Goal: Task Accomplishment & Management: Complete application form

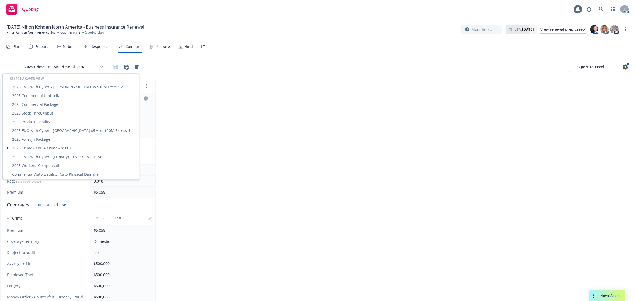
click at [64, 62] on html "Quoting 1 AM [DATE] Nihon Kohden [GEOGRAPHIC_DATA] - Business Insurance Renewal…" at bounding box center [317, 150] width 635 height 301
click at [43, 111] on div "2025 Stock Throughput" at bounding box center [71, 113] width 135 height 9
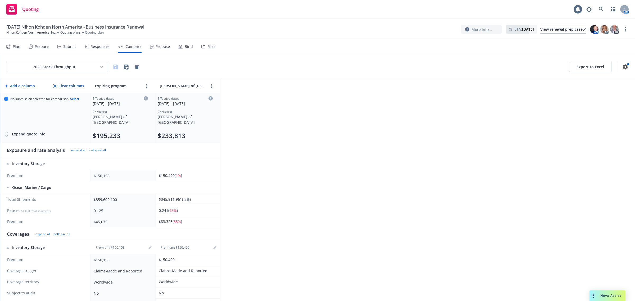
scroll to position [217, 0]
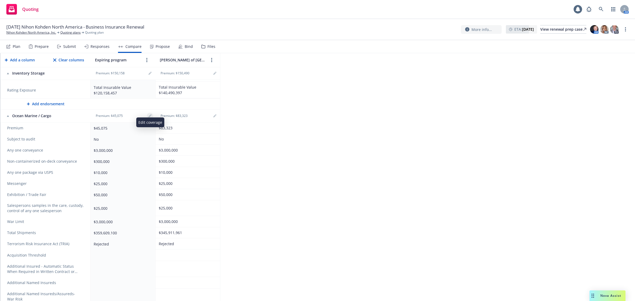
click at [148, 113] on link "editPencil" at bounding box center [150, 116] width 6 height 6
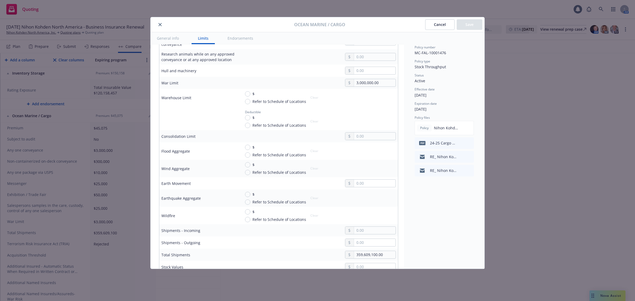
scroll to position [539, 0]
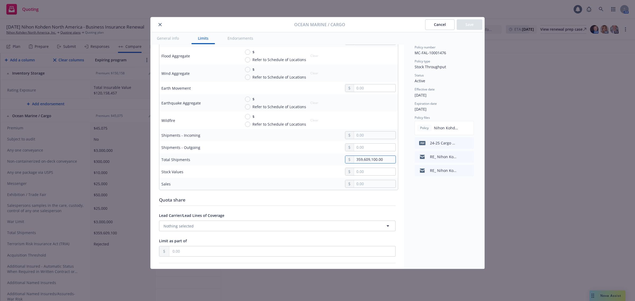
drag, startPoint x: 384, startPoint y: 158, endPoint x: 200, endPoint y: 133, distance: 185.7
type input "319,103,082.00"
click at [460, 25] on button "Save" at bounding box center [470, 24] width 26 height 11
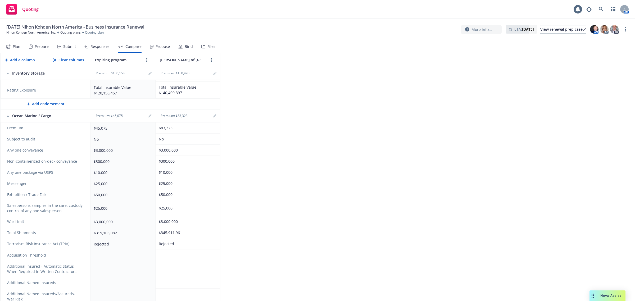
scroll to position [0, 0]
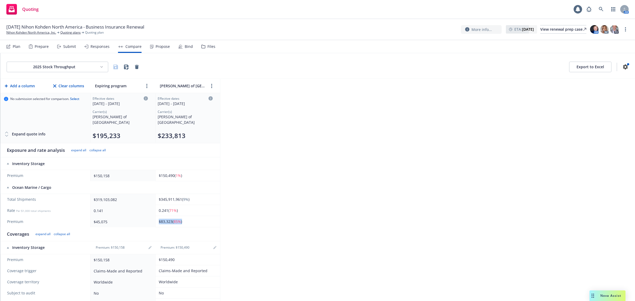
drag, startPoint x: 190, startPoint y: 215, endPoint x: 156, endPoint y: 220, distance: 34.3
click at [156, 220] on td "$83,323 ( 85% )" at bounding box center [187, 221] width 65 height 11
click at [371, 199] on div "2025 Stock Throughput Export to Excel Add a column Clear columns Expiring progr…" at bounding box center [317, 177] width 635 height 248
click at [232, 211] on div "2025 Stock Throughput Export to Excel Add a column Clear columns Expiring progr…" at bounding box center [317, 177] width 635 height 248
drag, startPoint x: 120, startPoint y: 175, endPoint x: 89, endPoint y: 175, distance: 31.0
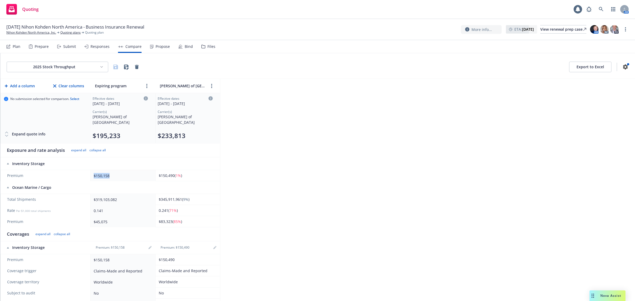
click at [89, 175] on tr "Premium $150,158 $150,490 ( 1% )" at bounding box center [111, 175] width 220 height 11
click at [378, 162] on div "2025 Stock Throughput Export to Excel Add a column Clear columns Expiring progr…" at bounding box center [317, 177] width 635 height 248
drag, startPoint x: 187, startPoint y: 207, endPoint x: 162, endPoint y: 207, distance: 25.7
click at [162, 208] on div "0.241 ( 71% )" at bounding box center [187, 211] width 56 height 6
click at [213, 208] on div "0.241 ( 71% )" at bounding box center [187, 211] width 56 height 6
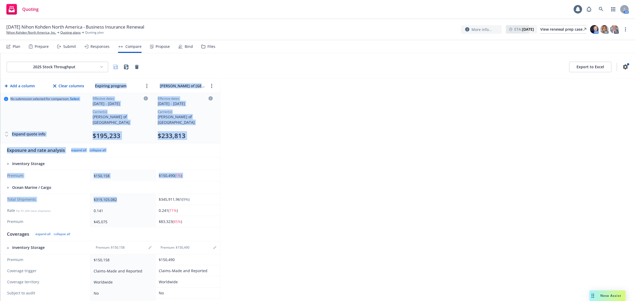
drag, startPoint x: 151, startPoint y: 195, endPoint x: 226, endPoint y: 190, distance: 74.8
click at [226, 190] on div "2025 Stock Throughput Export to Excel Add a column Clear columns Expiring progr…" at bounding box center [317, 177] width 635 height 248
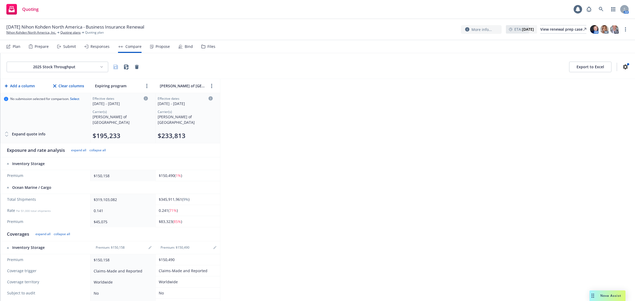
click at [330, 167] on div "2025 Stock Throughput Export to Excel Add a column Clear columns Expiring progr…" at bounding box center [317, 177] width 635 height 248
click at [193, 208] on div "0.241 ( 71% )" at bounding box center [187, 211] width 56 height 6
drag, startPoint x: 195, startPoint y: 193, endPoint x: 162, endPoint y: 196, distance: 33.2
click at [162, 197] on div "$345,911,961 ( 9% )" at bounding box center [187, 200] width 56 height 6
click at [272, 183] on div "2025 Stock Throughput Export to Excel Add a column Clear columns Expiring progr…" at bounding box center [317, 177] width 635 height 248
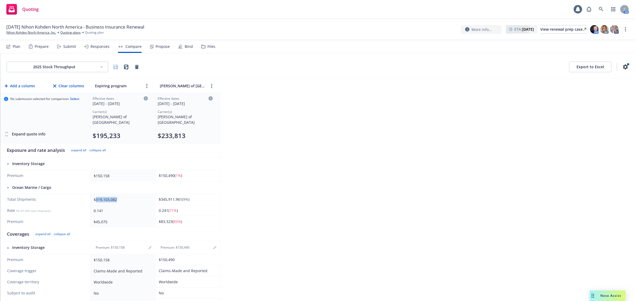
drag, startPoint x: 134, startPoint y: 192, endPoint x: 144, endPoint y: 198, distance: 11.2
click at [97, 197] on div "$319,103,082" at bounding box center [122, 200] width 56 height 6
click at [185, 197] on span "9%" at bounding box center [185, 199] width 5 height 5
drag, startPoint x: 195, startPoint y: 215, endPoint x: 157, endPoint y: 220, distance: 38.4
click at [157, 220] on td "$83,323 ( 85% )" at bounding box center [187, 221] width 65 height 11
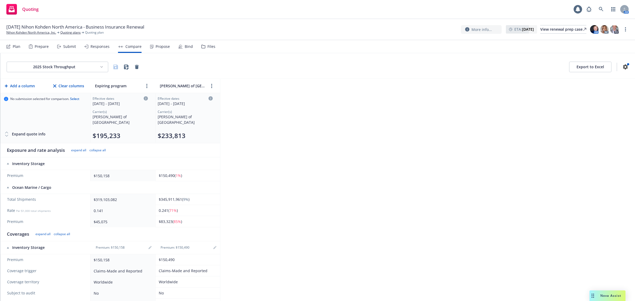
click at [252, 192] on div "2025 Stock Throughput Export to Excel Add a column Clear columns Expiring progr…" at bounding box center [317, 177] width 635 height 248
drag, startPoint x: 110, startPoint y: 218, endPoint x: 91, endPoint y: 219, distance: 19.1
click at [91, 219] on td "$45,075" at bounding box center [122, 221] width 65 height 11
click at [118, 219] on div "$45,075" at bounding box center [122, 222] width 56 height 6
drag, startPoint x: 190, startPoint y: 134, endPoint x: 156, endPoint y: 134, distance: 33.9
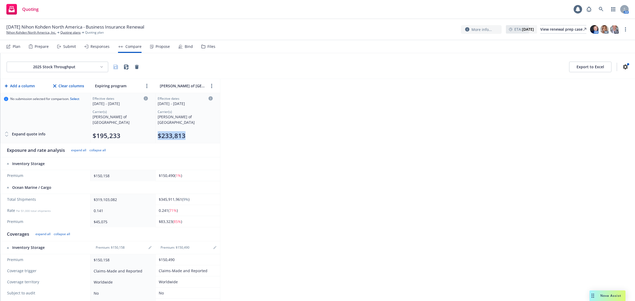
click at [156, 134] on td "Effective dates [DATE] - [DATE] Carrier(s) [PERSON_NAME] of London $233,813" at bounding box center [187, 118] width 65 height 50
click at [260, 137] on div "2025 Stock Throughput Export to Excel Add a column Clear columns Expiring progr…" at bounding box center [317, 177] width 635 height 248
drag, startPoint x: 217, startPoint y: 136, endPoint x: 145, endPoint y: 135, distance: 72.2
click at [145, 135] on tr "No submission selected for comparison. Select Expand quote info Effective dates…" at bounding box center [111, 118] width 220 height 50
click at [215, 136] on td "Effective dates [DATE] - [DATE] Carrier(s) [PERSON_NAME] of London $233,813" at bounding box center [187, 118] width 65 height 50
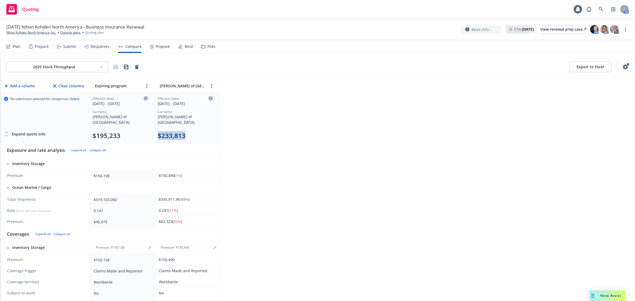
drag, startPoint x: 212, startPoint y: 132, endPoint x: 156, endPoint y: 136, distance: 55.4
click at [156, 136] on td "Effective dates [DATE] - [DATE] Carrier(s) [PERSON_NAME] of London $233,813" at bounding box center [187, 118] width 65 height 50
drag, startPoint x: 211, startPoint y: 128, endPoint x: 157, endPoint y: 135, distance: 54.4
click at [157, 135] on td "Effective dates [DATE] - [DATE] Carrier(s) [PERSON_NAME] of London $233,813" at bounding box center [187, 118] width 65 height 50
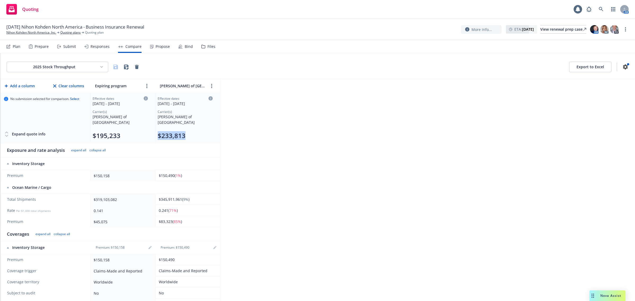
click at [156, 135] on td "Effective dates [DATE] - [DATE] Carrier(s) [PERSON_NAME] of London $233,813" at bounding box center [187, 118] width 65 height 50
drag, startPoint x: 204, startPoint y: 130, endPoint x: 161, endPoint y: 132, distance: 43.2
click at [161, 132] on div "$233,813" at bounding box center [185, 136] width 55 height 8
click at [284, 132] on div "2025 Stock Throughput Export to Excel Add a column Clear columns Expiring progr…" at bounding box center [317, 177] width 635 height 248
drag, startPoint x: 197, startPoint y: 130, endPoint x: 158, endPoint y: 98, distance: 50.8
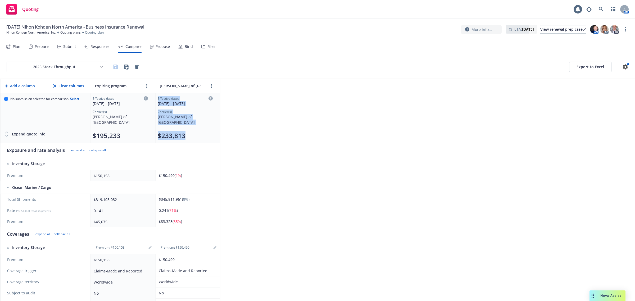
click at [158, 98] on div "Effective dates [DATE] - [DATE] Carrier(s) [PERSON_NAME] of London $233,813" at bounding box center [185, 118] width 55 height 44
click at [343, 125] on div "2025 Stock Throughput Export to Excel Add a column Clear columns Expiring progr…" at bounding box center [317, 177] width 635 height 248
drag, startPoint x: 185, startPoint y: 136, endPoint x: 160, endPoint y: 86, distance: 56.1
click at [338, 122] on div "2025 Stock Throughput Export to Excel Add a column Clear columns Expiring progr…" at bounding box center [317, 177] width 635 height 248
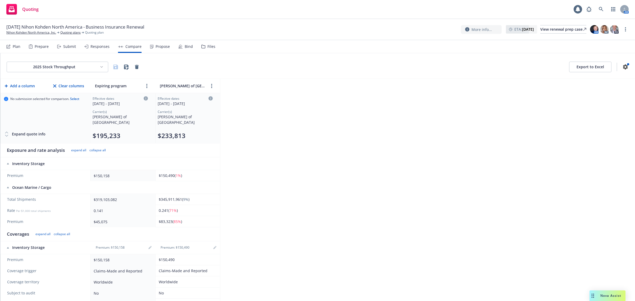
click at [80, 65] on html "Quoting 1 AM [DATE] Nihon Kohden [GEOGRAPHIC_DATA] - Business Insurance Renewal…" at bounding box center [317, 150] width 635 height 301
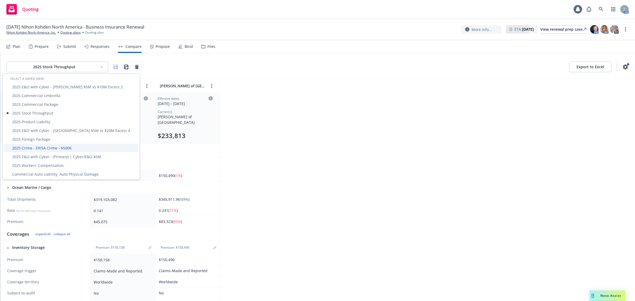
click at [45, 146] on div "2025 Crime - ERISA Crime - $500K" at bounding box center [71, 148] width 135 height 9
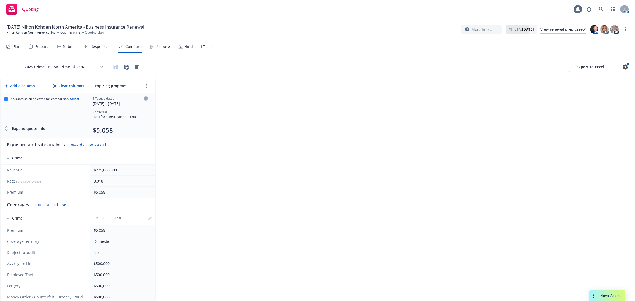
click at [64, 45] on div "Submit" at bounding box center [69, 46] width 13 height 4
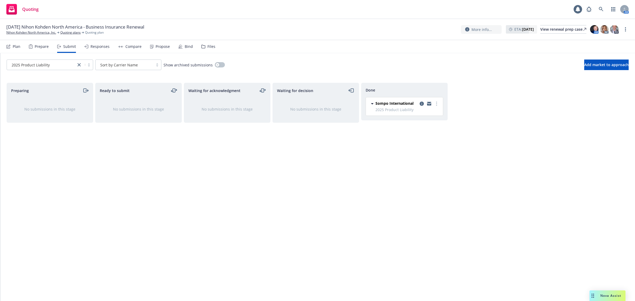
click at [55, 62] on div "2025 Product Liability" at bounding box center [42, 65] width 64 height 6
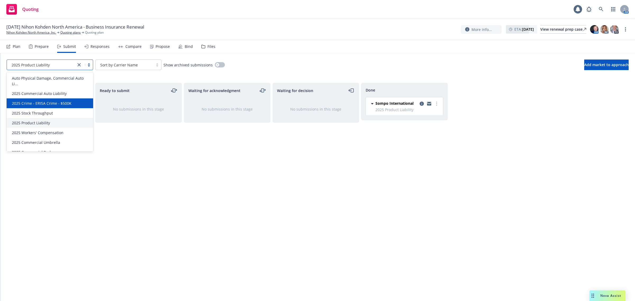
click at [66, 102] on span "2025 Crime - ERISA Crime - $500K" at bounding box center [42, 104] width 60 height 6
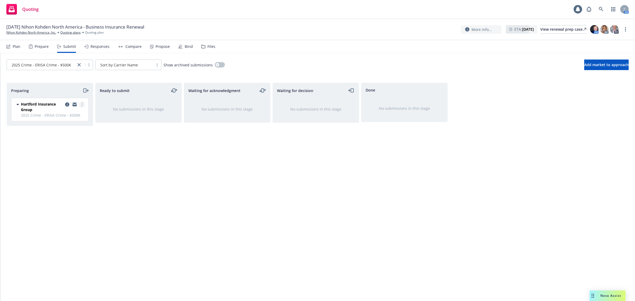
click at [83, 106] on link "more" at bounding box center [82, 104] width 6 height 6
click at [61, 146] on span "Add accepted decision" at bounding box center [58, 147] width 53 height 5
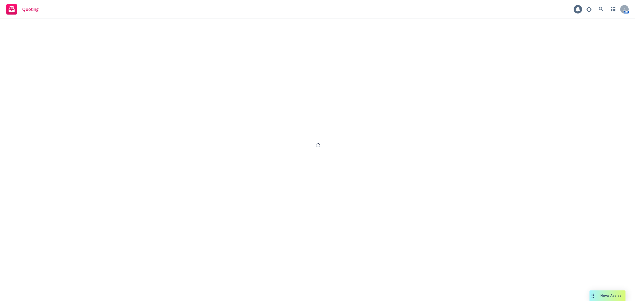
select select "12"
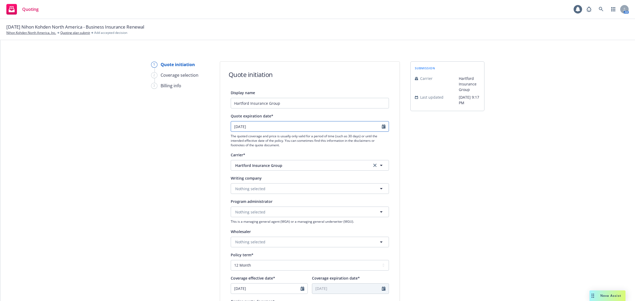
click at [279, 128] on input "[DATE]" at bounding box center [306, 126] width 151 height 10
select select "11"
click at [284, 157] on span "1" at bounding box center [285, 157] width 7 height 7
type input "[DATE]"
click at [262, 187] on button "Nothing selected" at bounding box center [310, 188] width 158 height 11
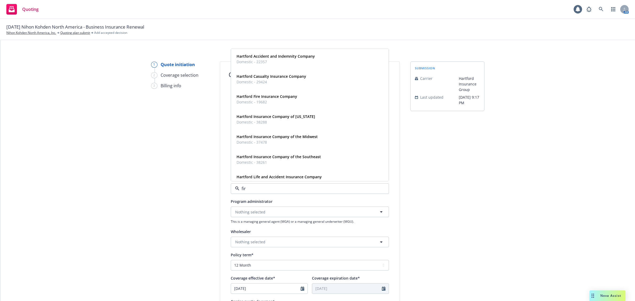
type input "fire"
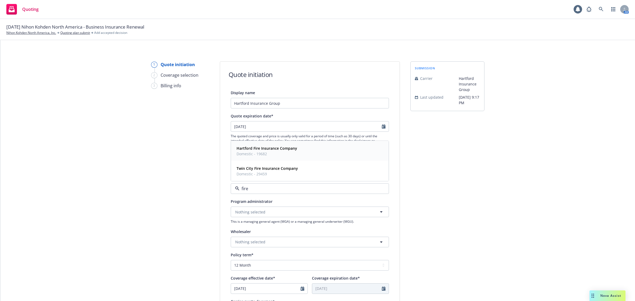
click at [275, 154] on span "Domestic - 19682" at bounding box center [267, 154] width 61 height 6
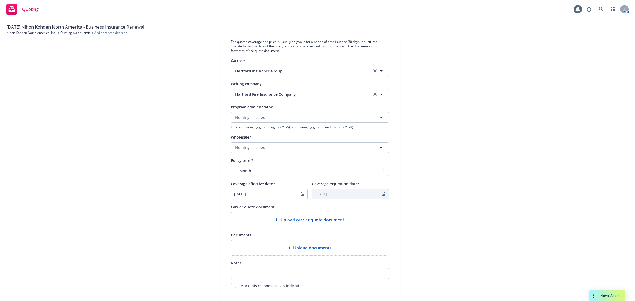
scroll to position [101, 0]
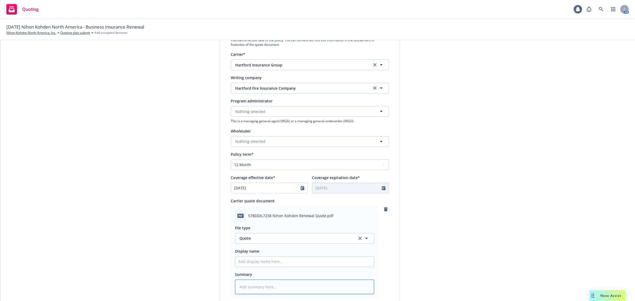
click at [253, 286] on textarea at bounding box center [304, 287] width 139 height 15
type textarea "x"
type textarea "H"
type textarea "x"
type textarea "Ha"
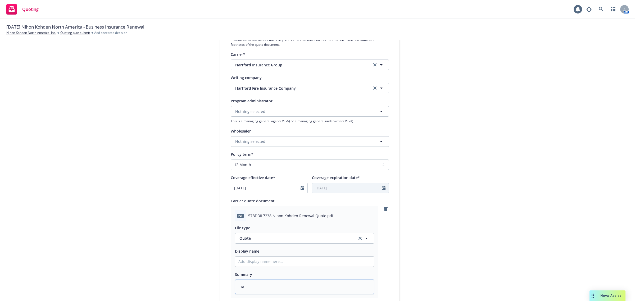
type textarea "x"
type textarea "Har"
type textarea "x"
type textarea "[PERSON_NAME]"
type textarea "x"
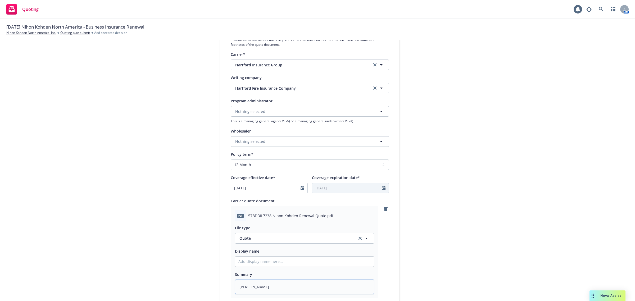
type textarea "Hartf"
type textarea "x"
type textarea "Hartfo"
type textarea "x"
type textarea "Hartfor"
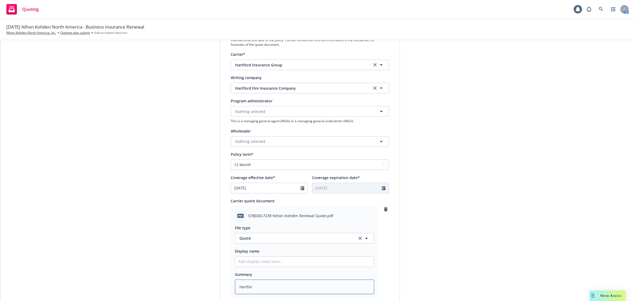
type textarea "x"
type textarea "[GEOGRAPHIC_DATA]"
type textarea "x"
type textarea "[GEOGRAPHIC_DATA]"
type textarea "x"
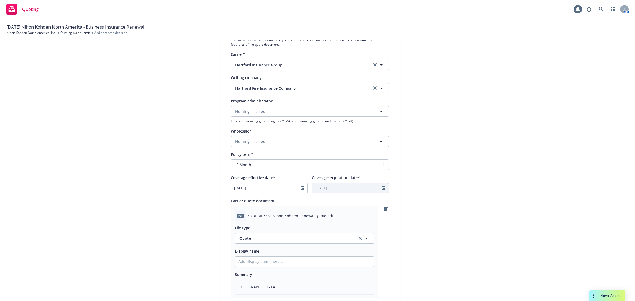
type textarea "Hartford C"
type textarea "x"
type textarea "Hartford Cr"
type textarea "x"
type textarea "Hartford Cri"
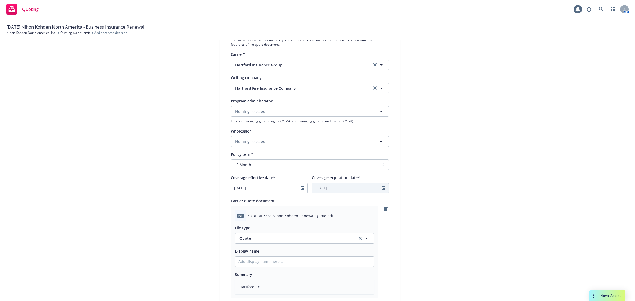
type textarea "x"
type textarea "Hartford [PERSON_NAME]"
type textarea "x"
type textarea "Hartford Crime"
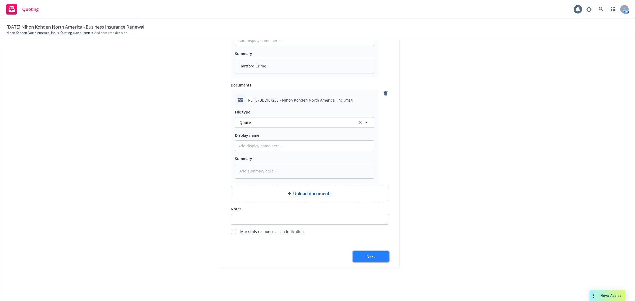
click at [368, 255] on span "Next" at bounding box center [370, 256] width 9 height 5
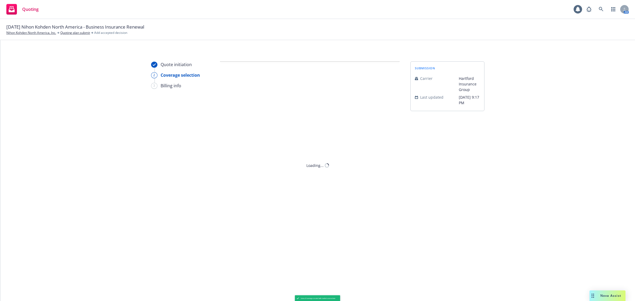
scroll to position [0, 0]
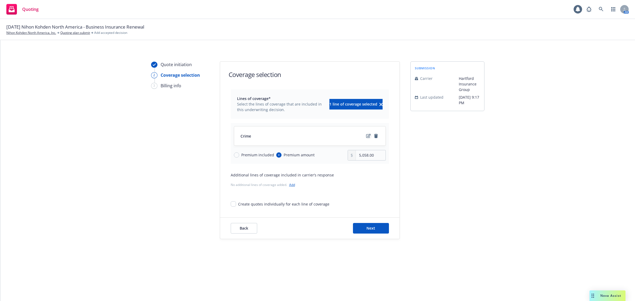
click at [368, 135] on icon "edit" at bounding box center [368, 136] width 4 height 4
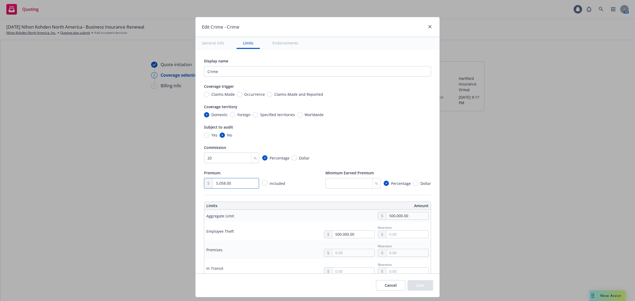
click at [242, 186] on input "5,058.00" at bounding box center [236, 183] width 46 height 10
drag, startPoint x: 244, startPoint y: 184, endPoint x: 164, endPoint y: 180, distance: 80.0
click at [165, 180] on div "Edit Crime - Crime General info Limits Endorsements Display name Crime Coverage…" at bounding box center [317, 150] width 635 height 301
type textarea "x"
type input "8.00"
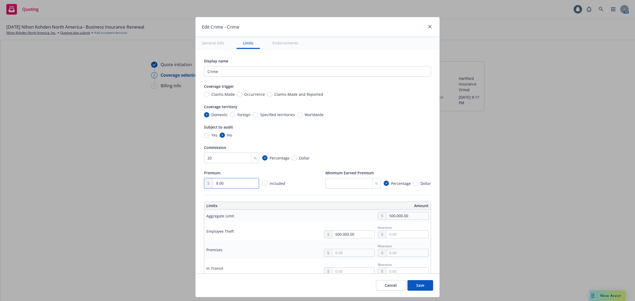
type textarea "x"
type input "85.00"
type textarea "x"
type input "855.00"
type textarea "x"
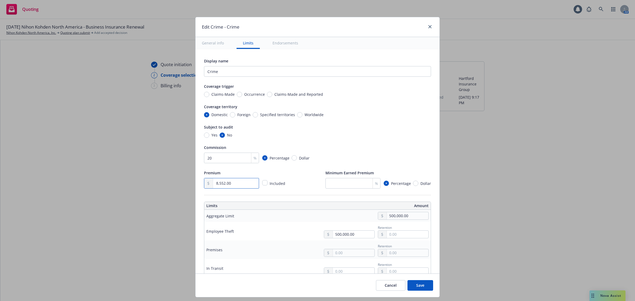
type input "8,552.00"
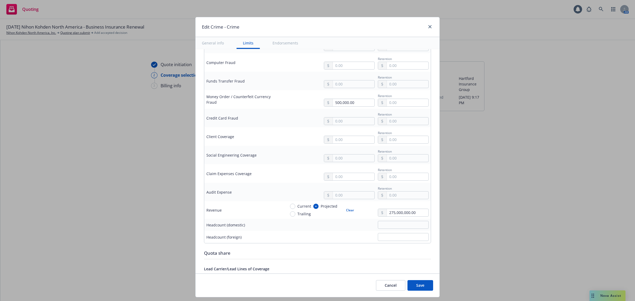
scroll to position [254, 0]
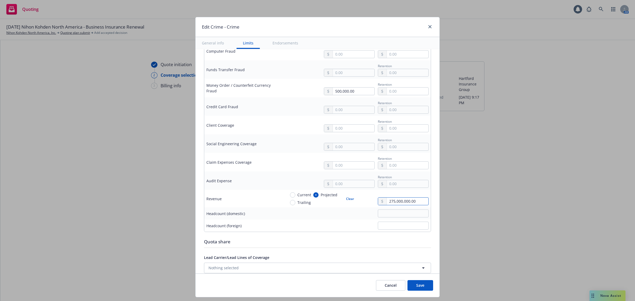
drag, startPoint x: 415, startPoint y: 204, endPoint x: 359, endPoint y: 198, distance: 56.7
click at [359, 198] on div "Current Projected Trailing Clear 275,000,000.00" at bounding box center [357, 198] width 143 height 13
type textarea "x"
click at [356, 146] on input "text" at bounding box center [354, 146] width 42 height 7
type textarea "x"
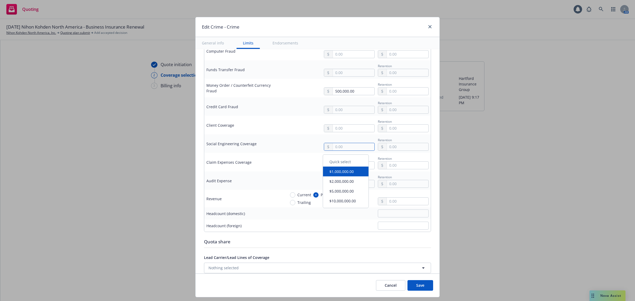
type input "1.00"
type textarea "x"
type input "10.00"
type textarea "x"
type input "100.00"
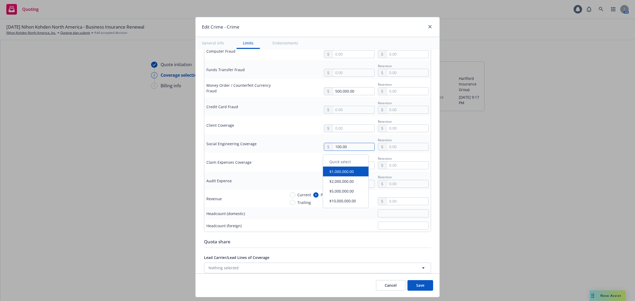
type textarea "x"
type input "1,000.00"
type textarea "x"
type input "100,000.00"
type textarea "x"
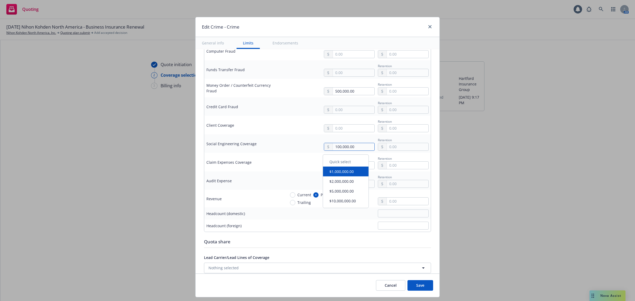
type input "100,000.00"
click at [388, 147] on input "text" at bounding box center [408, 146] width 42 height 7
type textarea "x"
type input "2.00"
type textarea "x"
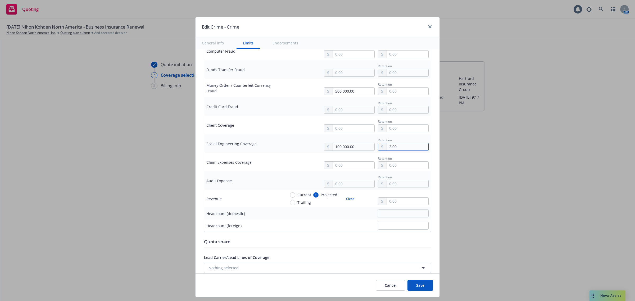
type input "20.00"
type textarea "x"
type input "200.00"
type textarea "x"
type input "2,000.00"
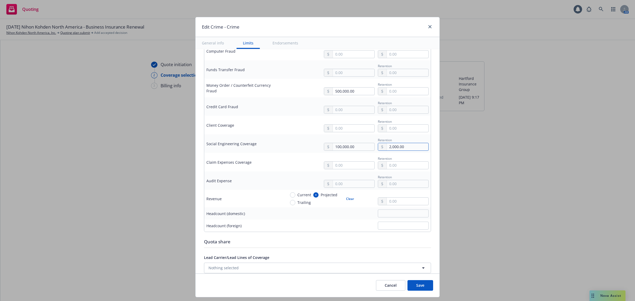
type textarea "x"
type input "20,000.00"
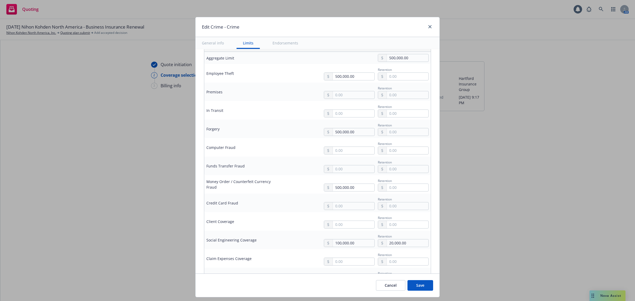
scroll to position [127, 0]
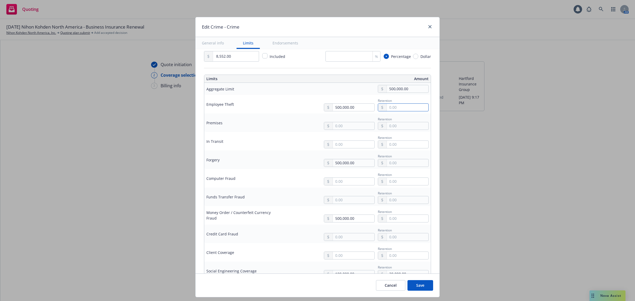
click at [397, 108] on input "text" at bounding box center [408, 107] width 42 height 7
type textarea "x"
type input "1.00"
type textarea "x"
type input "10.00"
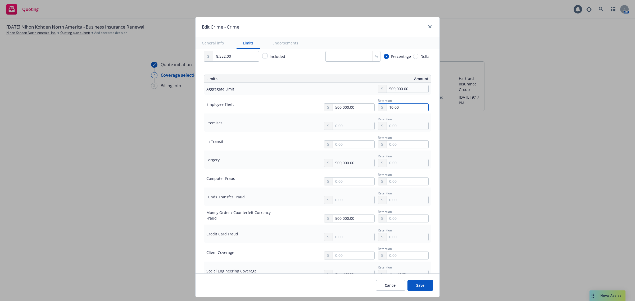
type textarea "x"
type input "100.00"
type textarea "x"
type input "1,000.00"
type textarea "x"
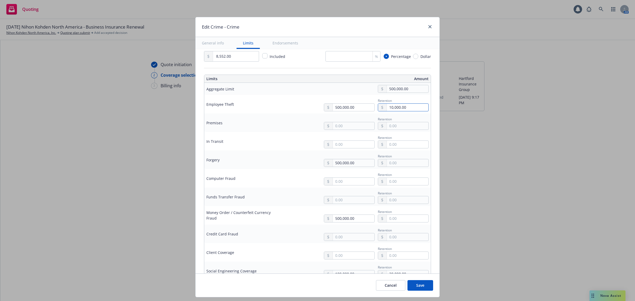
type input "10,000.00"
click at [396, 167] on input "text" at bounding box center [408, 162] width 42 height 7
type textarea "x"
type input "10.00"
type textarea "x"
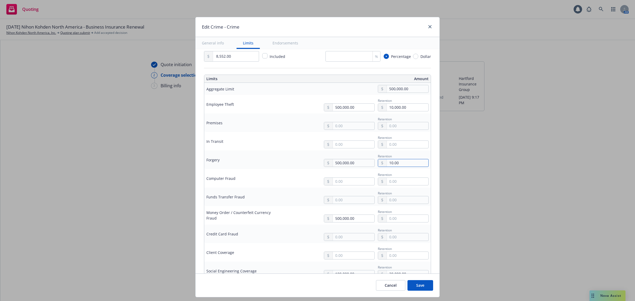
type input "100.00"
type textarea "x"
type input "1,000.00"
type textarea "x"
type input "10,000.00"
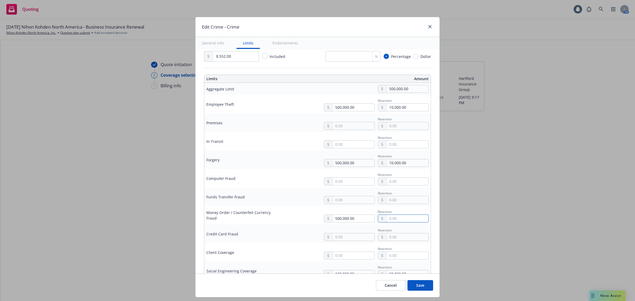
click at [400, 220] on input "text" at bounding box center [408, 218] width 42 height 7
type textarea "x"
type input "1.00"
type textarea "x"
type input "10.00"
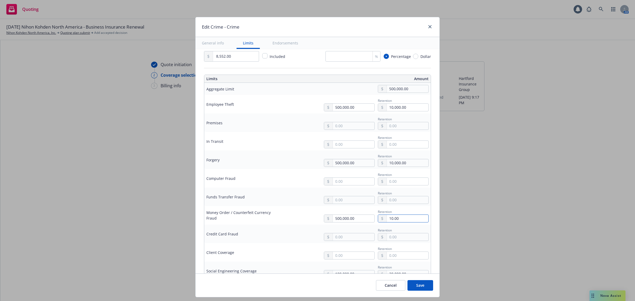
type textarea "x"
type input "100.00"
type textarea "x"
type input "1,000.00"
type textarea "x"
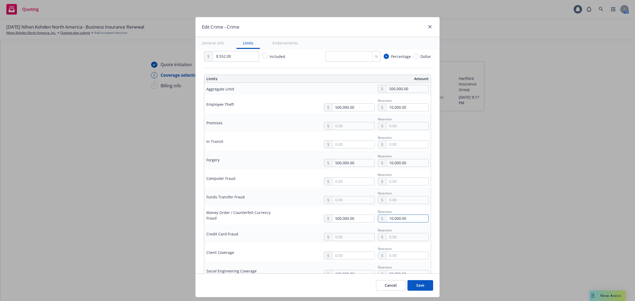
type input "10,000.00"
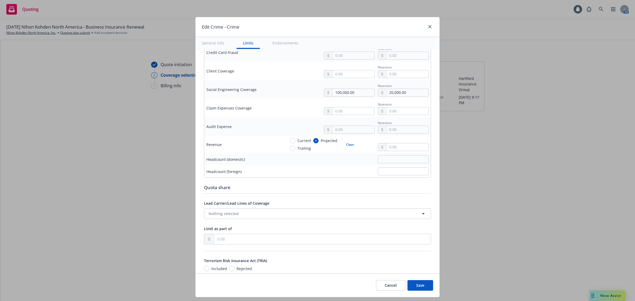
scroll to position [315, 0]
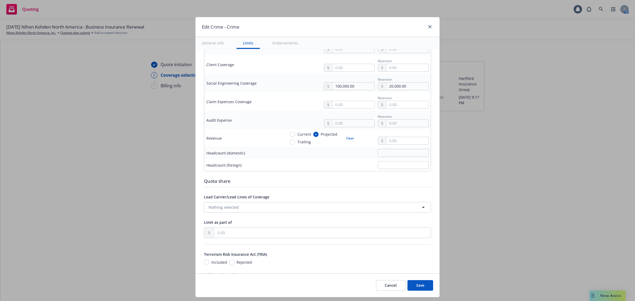
click at [344, 140] on button "Clear" at bounding box center [350, 137] width 14 height 7
type textarea "x"
radio input "false"
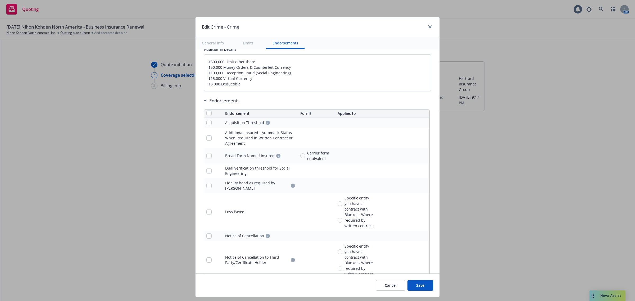
scroll to position [569, 0]
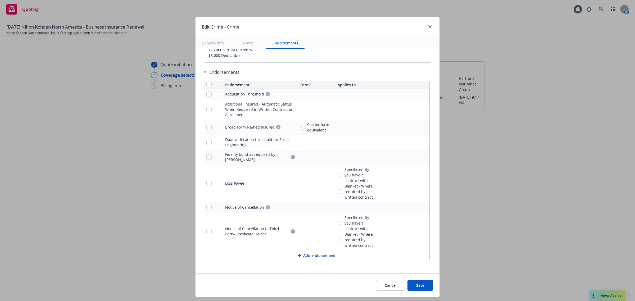
click at [422, 286] on button "Save" at bounding box center [420, 285] width 26 height 11
type textarea "x"
type input "8,552.00"
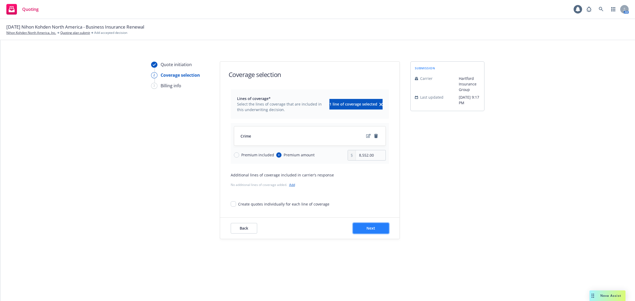
click at [373, 225] on button "Next" at bounding box center [371, 228] width 36 height 11
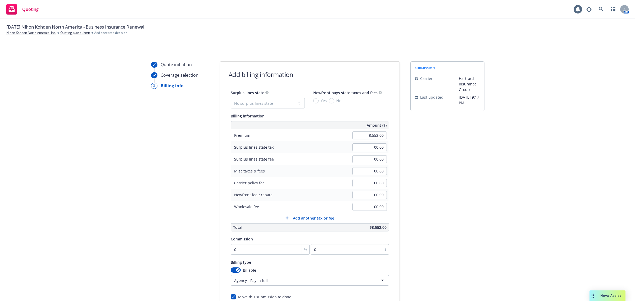
scroll to position [65, 0]
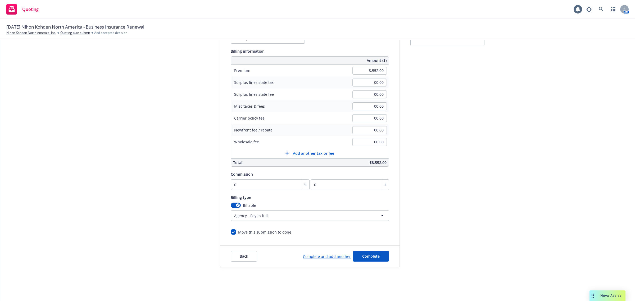
click at [273, 179] on div "Commission 0 % 0 $" at bounding box center [310, 180] width 158 height 19
click at [268, 183] on input "0" at bounding box center [270, 184] width 79 height 11
type input "2"
type input "171.04"
type input "20"
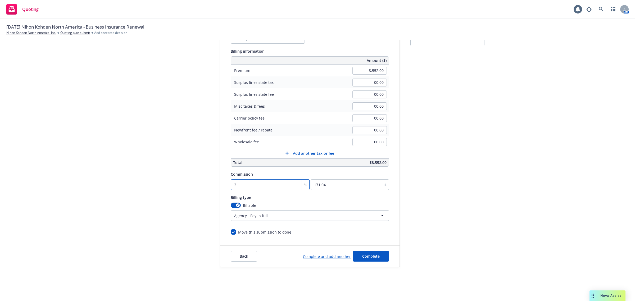
type input "1710.4"
type input "20"
click at [364, 256] on span "Complete" at bounding box center [370, 256] width 17 height 5
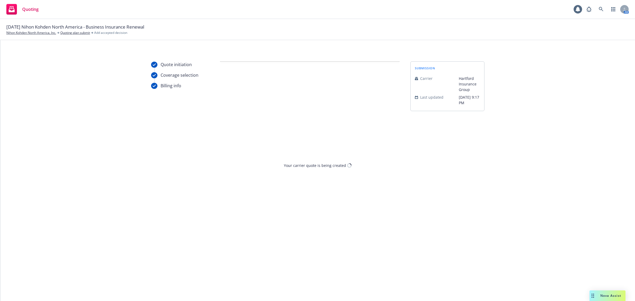
scroll to position [0, 0]
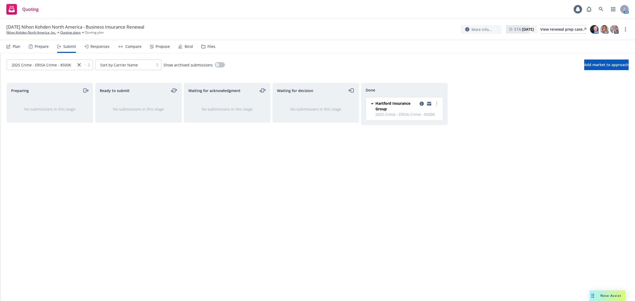
click at [90, 48] on div "Responses" at bounding box center [99, 46] width 19 height 4
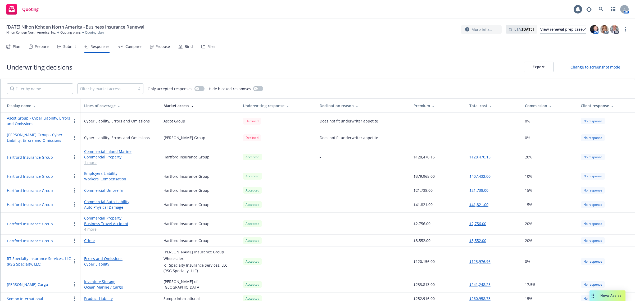
click at [127, 49] on div "Compare" at bounding box center [130, 46] width 24 height 13
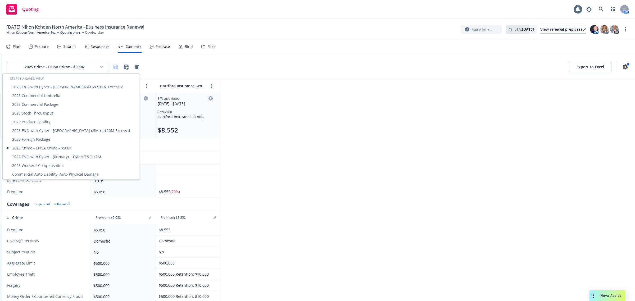
click at [56, 67] on html "Quoting 1 AM [DATE] Nihon Kohden [GEOGRAPHIC_DATA] - Business Insurance Renewal…" at bounding box center [317, 150] width 635 height 301
click at [363, 80] on html "Quoting 1 AM [DATE] Nihon Kohden [GEOGRAPHIC_DATA] - Business Insurance Renewal…" at bounding box center [317, 150] width 635 height 301
click at [85, 69] on html "Quoting 1 AM [DATE] Nihon Kohden [GEOGRAPHIC_DATA] - Business Insurance Renewal…" at bounding box center [317, 150] width 635 height 301
click at [60, 164] on div "2025 Workers' Compensation" at bounding box center [71, 165] width 135 height 9
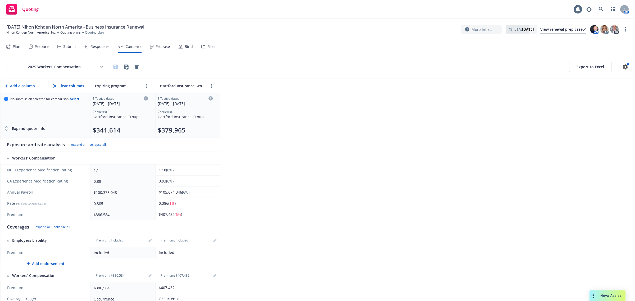
click at [73, 66] on html "Quoting 1 AM [DATE] Nihon Kohden [GEOGRAPHIC_DATA] - Business Insurance Renewal…" at bounding box center [317, 150] width 635 height 301
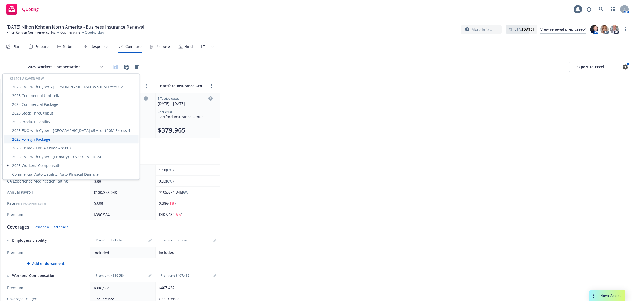
click at [54, 142] on div "2025 Foreign Package" at bounding box center [71, 139] width 135 height 9
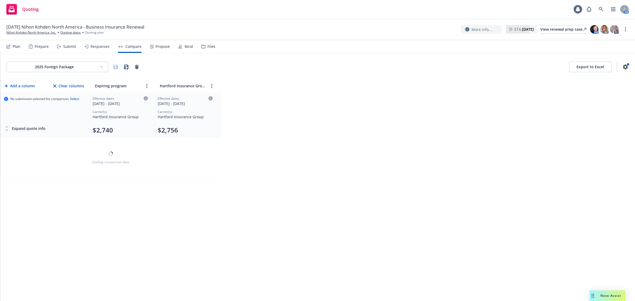
click at [72, 69] on html "Quoting 1 AM [DATE] Nihon Kohden [GEOGRAPHIC_DATA] - Business Insurance Renewal…" at bounding box center [317, 150] width 635 height 301
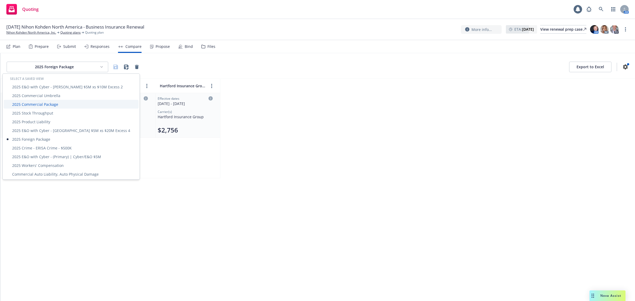
click at [60, 103] on div "2025 Commercial Package" at bounding box center [71, 104] width 135 height 9
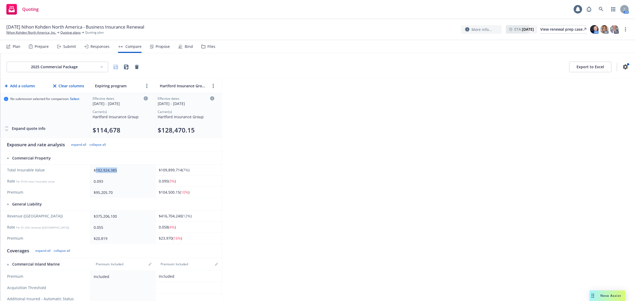
drag, startPoint x: 95, startPoint y: 170, endPoint x: 135, endPoint y: 170, distance: 40.0
click at [135, 170] on div "$102,924,385" at bounding box center [122, 170] width 56 height 6
click at [228, 175] on div "2025 Commercial Package Export to Excel Add a column Clear columns Expiring pro…" at bounding box center [317, 177] width 635 height 248
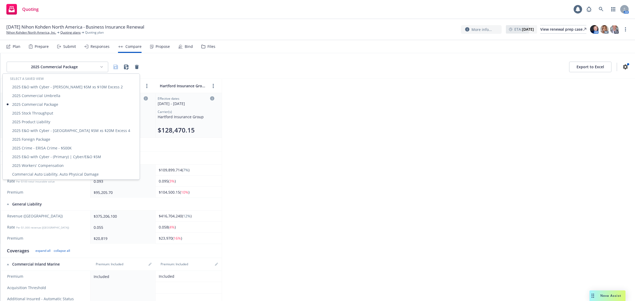
click at [81, 65] on html "Quoting 1 AM [DATE] Nihon Kohden [GEOGRAPHIC_DATA] - Business Insurance Renewal…" at bounding box center [317, 150] width 635 height 301
click at [52, 112] on div "2025 Stock Throughput" at bounding box center [71, 113] width 135 height 9
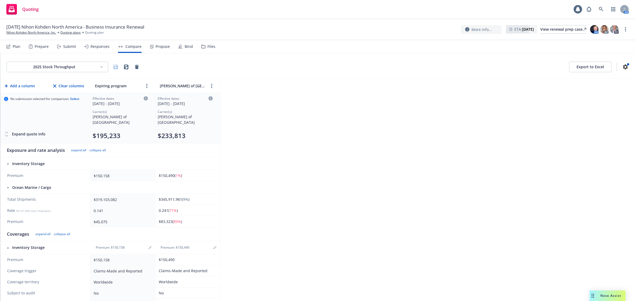
click at [81, 68] on html "Quoting 1 AM [DATE] Nihon Kohden [GEOGRAPHIC_DATA] - Business Insurance Renewal…" at bounding box center [317, 150] width 635 height 301
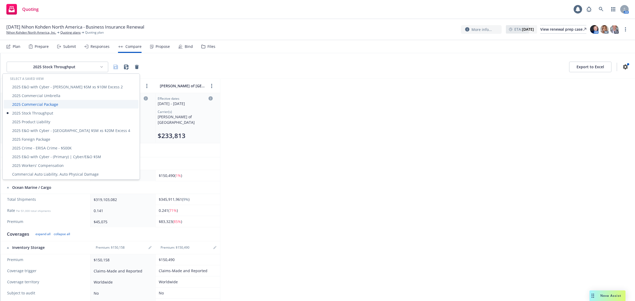
click at [65, 106] on div "2025 Commercial Package" at bounding box center [71, 104] width 135 height 9
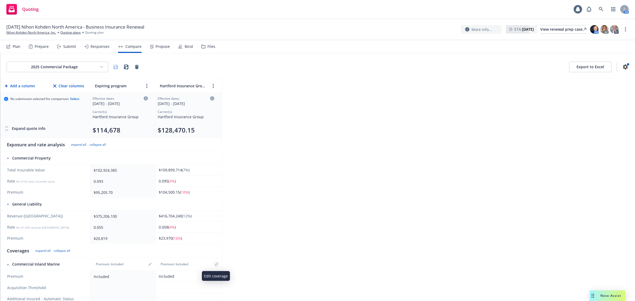
click at [218, 264] on link "editPencil" at bounding box center [216, 264] width 6 height 6
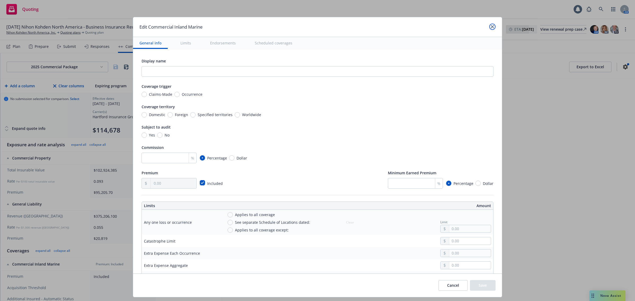
click at [491, 25] on icon "close" at bounding box center [492, 26] width 3 height 3
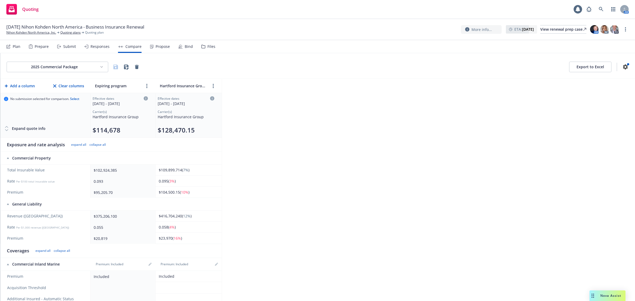
scroll to position [217, 0]
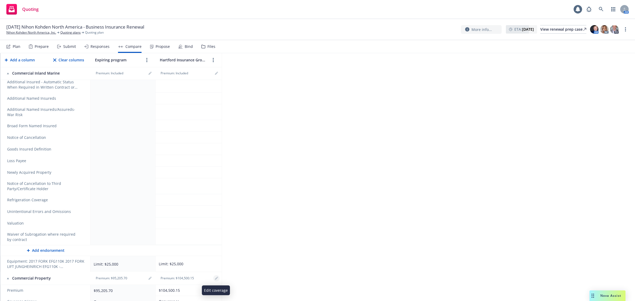
click at [216, 279] on icon "editPencil" at bounding box center [216, 279] width 3 height 3
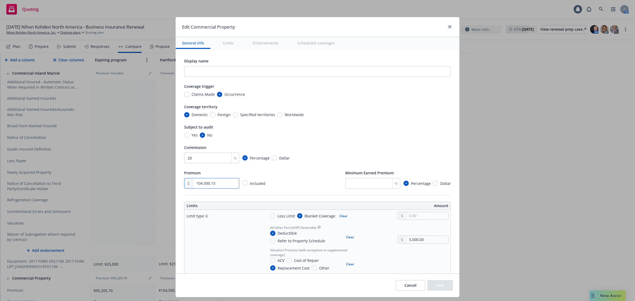
drag, startPoint x: 220, startPoint y: 184, endPoint x: 104, endPoint y: 185, distance: 115.9
click at [104, 185] on div "Edit Commercial Property General info Limits Endorsements Scheduled coverages D…" at bounding box center [317, 150] width 635 height 301
type textarea "x"
type input "10.00"
type textarea "x"
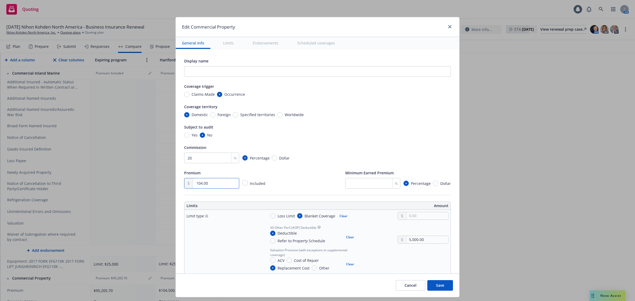
type input "1,049.00"
type textarea "x"
type input "10,491.00"
type textarea "x"
type input "104,917.00"
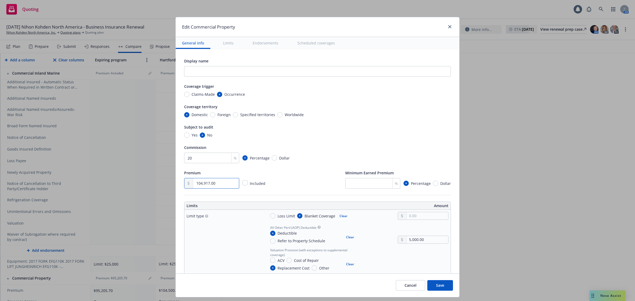
type textarea "x"
type input "104,917.40"
type textarea "x"
type input "104,917.49"
type textarea "x"
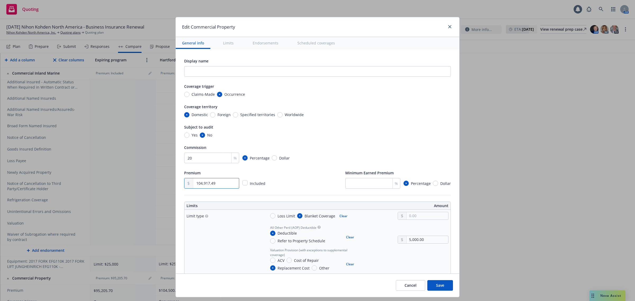
type input "104,917.49"
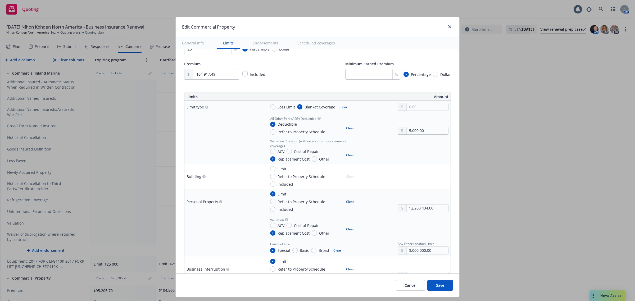
scroll to position [121, 0]
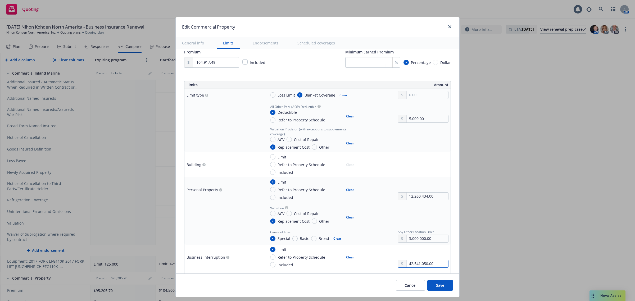
click at [429, 262] on input "42,541,050.00" at bounding box center [428, 263] width 42 height 7
drag, startPoint x: 429, startPoint y: 264, endPoint x: 375, endPoint y: 265, distance: 54.8
click at [375, 265] on div "Limit Refer to Property Schedule Included Clear 42,541,050.00" at bounding box center [357, 257] width 183 height 21
type textarea "x"
type input "50.00"
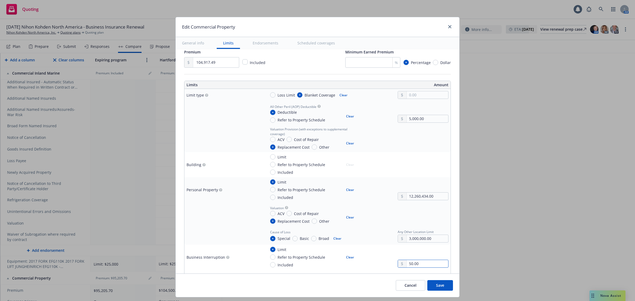
type textarea "x"
type input "505.00"
type textarea "x"
type input "5,054.00"
type textarea "x"
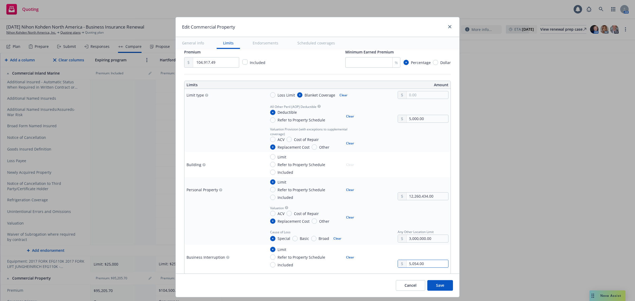
type input "50,540.00"
type textarea "x"
type input "505,408.00"
type textarea "x"
type input "5,054,087.00"
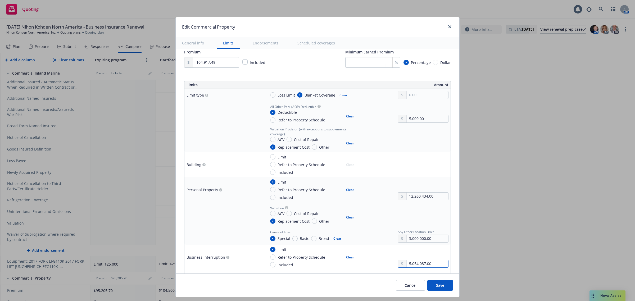
type textarea "x"
type input "50,540,874.00"
drag, startPoint x: 432, startPoint y: 239, endPoint x: 377, endPoint y: 239, distance: 55.0
click at [377, 239] on div "Cause of Loss Special Basic Broad Clear Any Other Location Limit 3,000,000.00" at bounding box center [357, 235] width 183 height 14
type textarea "x"
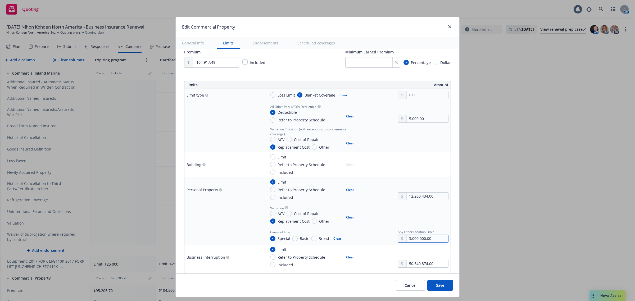
type input "1.00"
type textarea "x"
type input "10.00"
type textarea "x"
type input "100.00"
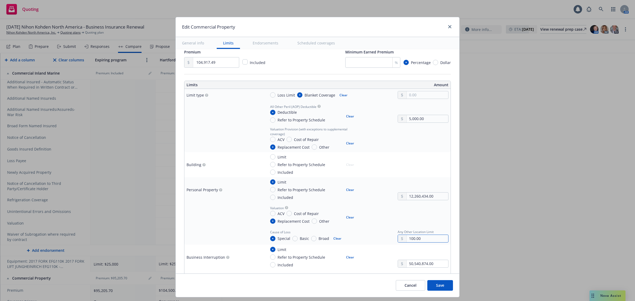
type textarea "x"
type input "1,000.00"
type textarea "x"
type input "10,000.00"
type textarea "x"
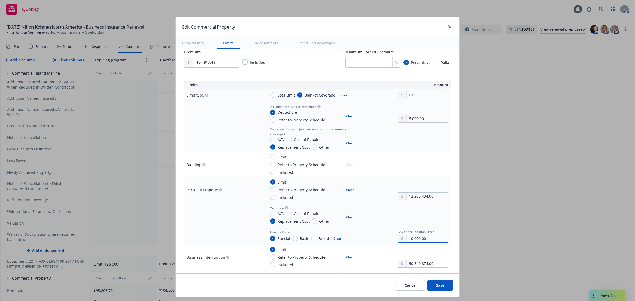
type input "100,000.00"
type textarea "x"
type input "1,000,000.00"
type textarea "x"
type input "1,000,000.00"
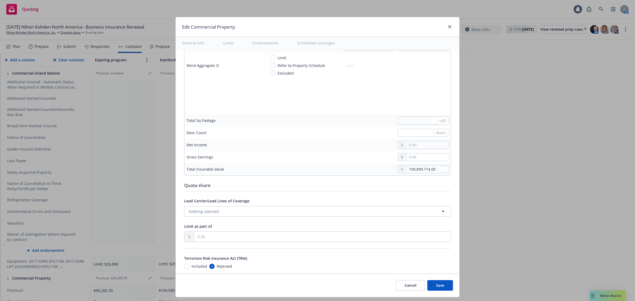
scroll to position [1841, 0]
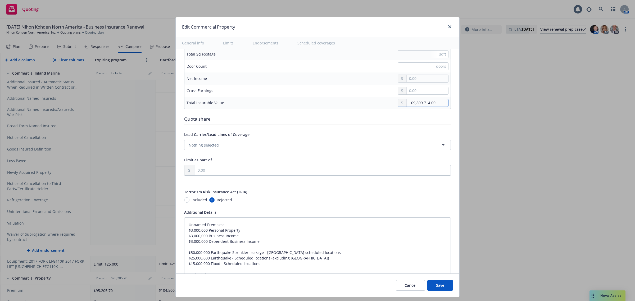
drag, startPoint x: 437, startPoint y: 107, endPoint x: 361, endPoint y: 100, distance: 76.3
type textarea "x"
type input "1.00"
type textarea "x"
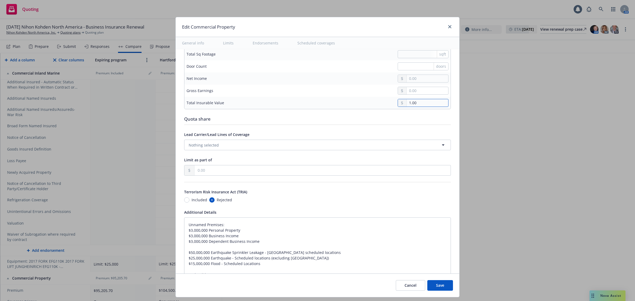
type input "10.00"
type textarea "x"
type input "104.00"
type textarea "x"
type input "1,044.00"
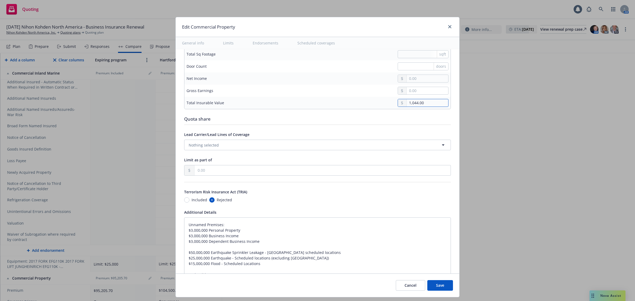
type textarea "x"
type input "10,443.00"
type textarea "x"
type input "104,436.00"
type textarea "x"
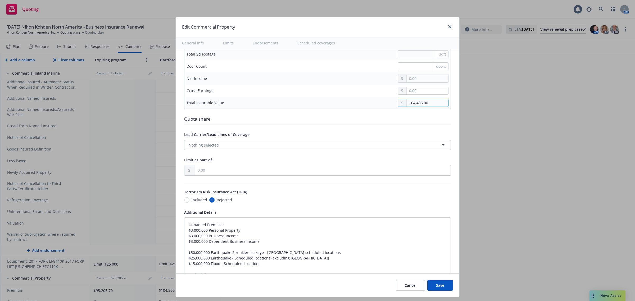
type input "1,044,364.00"
type textarea "x"
type input "10,443,646.00"
type textarea "x"
type input "104,436,463.00"
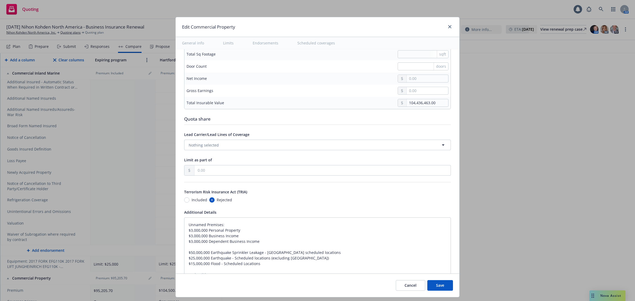
click at [438, 283] on button "Save" at bounding box center [440, 285] width 26 height 11
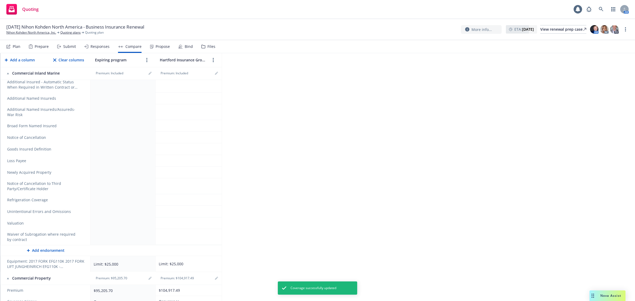
scroll to position [0, 0]
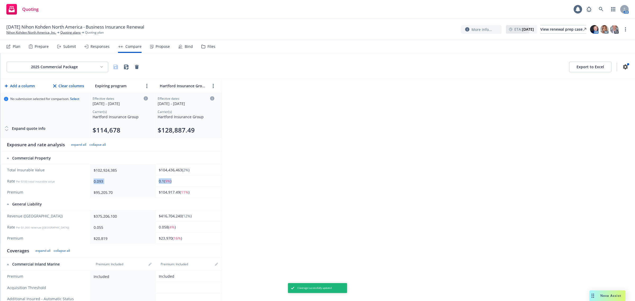
drag, startPoint x: 179, startPoint y: 182, endPoint x: 84, endPoint y: 183, distance: 95.5
click at [84, 183] on tr "Rate Per $100 total insurable value 0.093 0.1 ( 9% )" at bounding box center [111, 181] width 221 height 11
click at [352, 175] on div "2025 Commercial Package Export to Excel Add a column Clear columns Expiring pro…" at bounding box center [317, 177] width 635 height 248
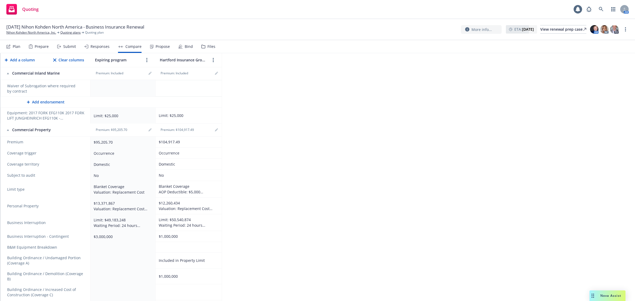
scroll to position [363, 0]
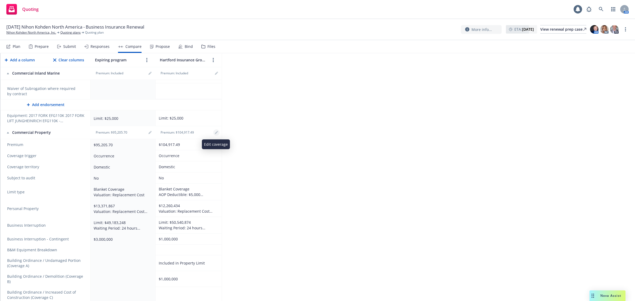
click at [216, 133] on icon "editPencil" at bounding box center [216, 132] width 3 height 3
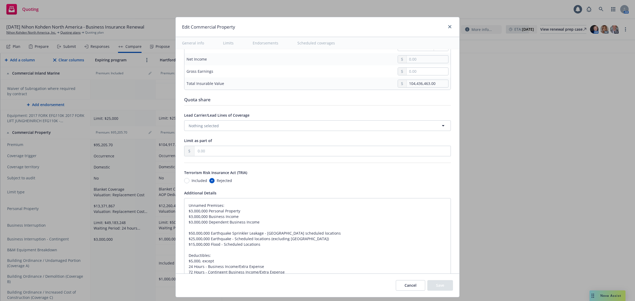
scroll to position [1825, 0]
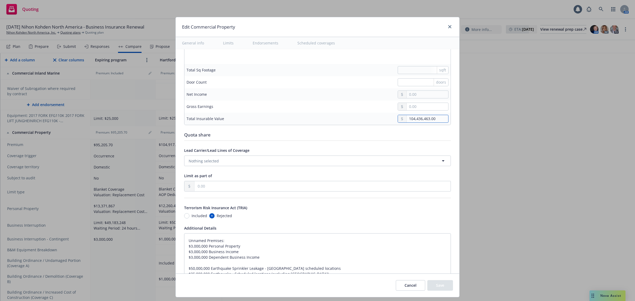
drag, startPoint x: 429, startPoint y: 122, endPoint x: 304, endPoint y: 116, distance: 126.1
type textarea "x"
type input "1.00"
type textarea "x"
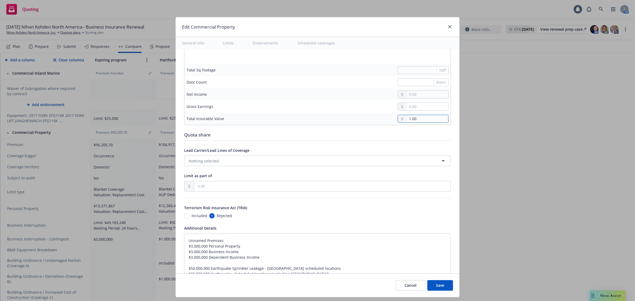
type input "10.00"
type textarea "x"
type input "108.00"
type textarea "x"
type input "1,086.00"
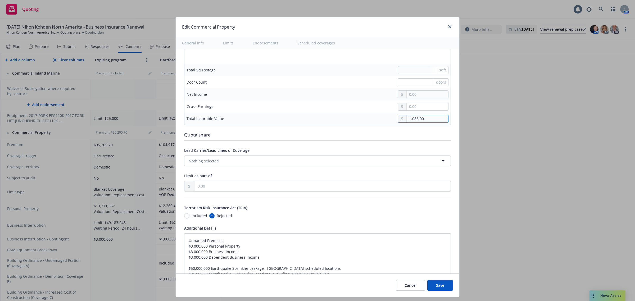
type textarea "x"
type input "10,864.00"
type textarea "x"
type input "108,641.00"
type textarea "x"
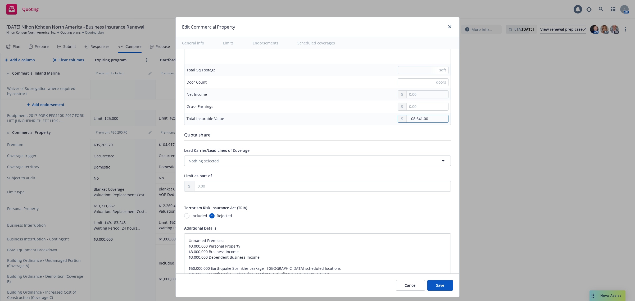
type input "1,086,416.00"
type textarea "x"
type input "10,864,160.00"
type textarea "x"
type input "108,641,609.00"
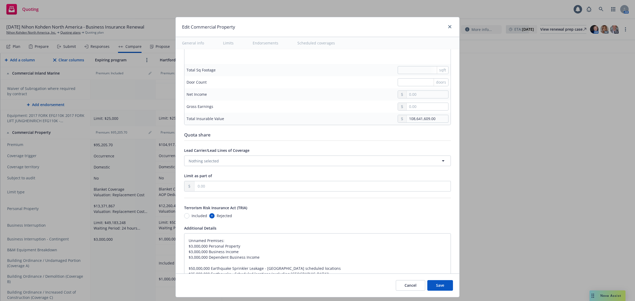
click at [438, 284] on button "Save" at bounding box center [440, 285] width 26 height 11
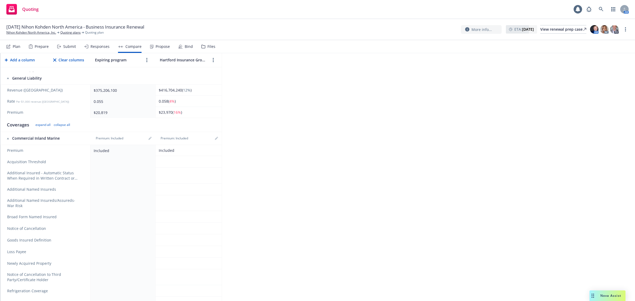
scroll to position [0, 0]
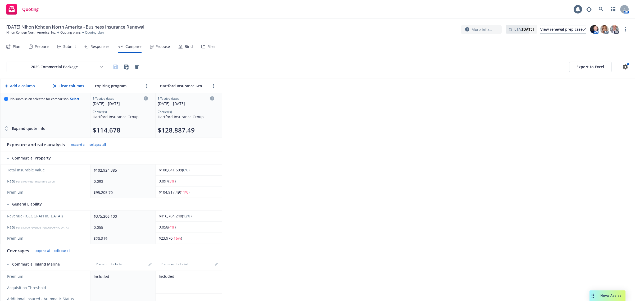
click at [160, 48] on div "Propose" at bounding box center [163, 46] width 14 height 4
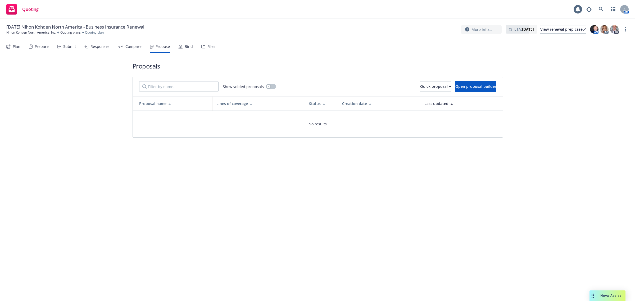
click at [181, 45] on div "Bind" at bounding box center [185, 46] width 15 height 13
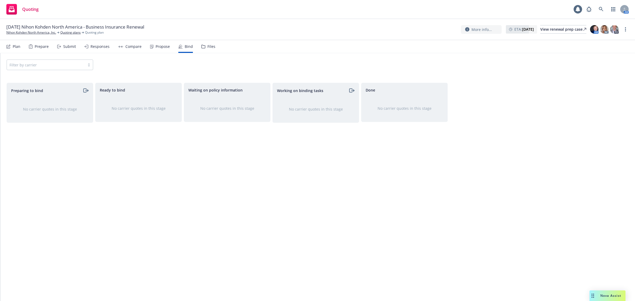
click at [204, 46] on div "Files" at bounding box center [208, 46] width 14 height 13
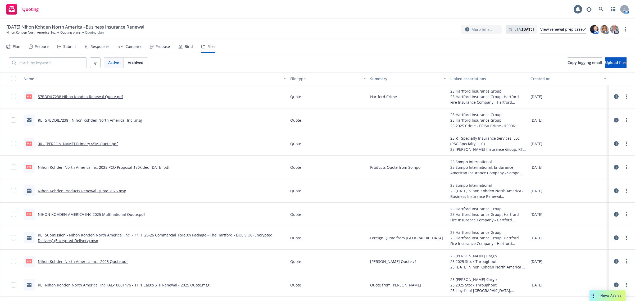
click at [156, 47] on div "Propose" at bounding box center [163, 46] width 14 height 4
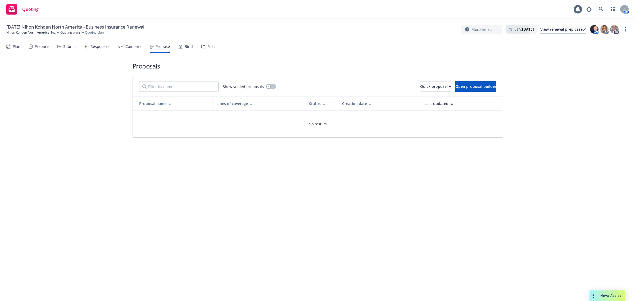
click at [125, 46] on div "Compare" at bounding box center [133, 46] width 16 height 4
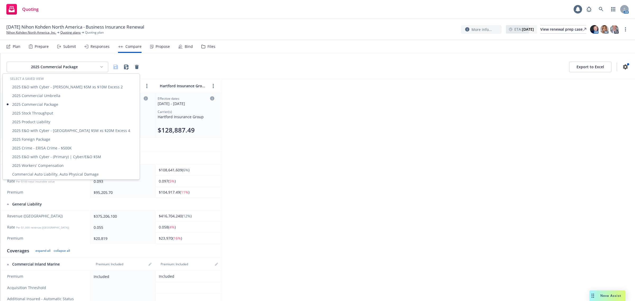
click at [92, 69] on html "Quoting 1 AM [DATE] Nihon Kohden [GEOGRAPHIC_DATA] - Business Insurance Renewal…" at bounding box center [317, 150] width 635 height 301
click at [64, 96] on div "2025 Commercial Umbrella" at bounding box center [71, 95] width 135 height 9
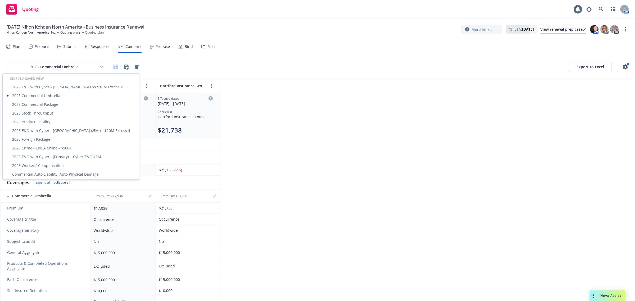
click at [63, 66] on html "Quoting 1 AM [DATE] Nihon Kohden [GEOGRAPHIC_DATA] - Business Insurance Renewal…" at bounding box center [317, 150] width 635 height 301
click at [48, 173] on div "Commercial Auto Liability, Auto Physical Damage" at bounding box center [71, 174] width 135 height 9
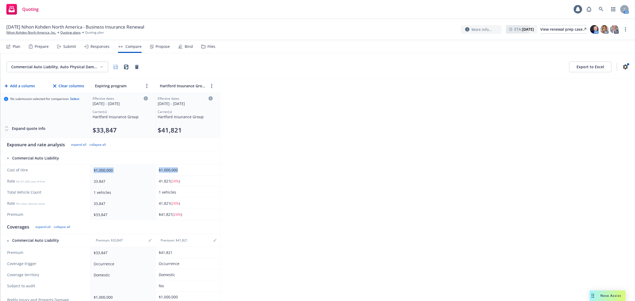
drag, startPoint x: 193, startPoint y: 173, endPoint x: 91, endPoint y: 169, distance: 101.4
click at [91, 169] on tr "Cost of Hire $1,000,000 $1,000,000" at bounding box center [111, 170] width 220 height 11
click at [332, 174] on div "Commercial Auto Liability, Auto Physical Damage Export to Excel Add a column Cl…" at bounding box center [317, 177] width 635 height 248
drag, startPoint x: 204, startPoint y: 171, endPoint x: 83, endPoint y: 169, distance: 121.2
click at [83, 170] on tr "Cost of Hire $1,000,000 $1,000,000" at bounding box center [111, 170] width 220 height 11
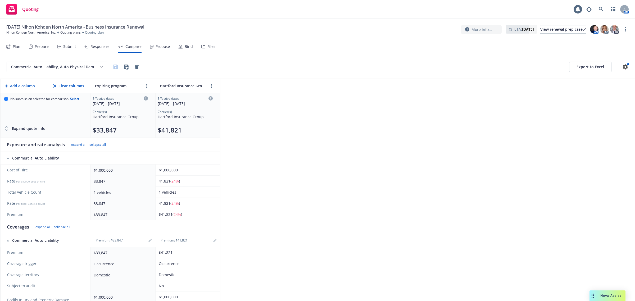
click at [278, 144] on div "Commercial Auto Liability, Auto Physical Damage Export to Excel Add a column Cl…" at bounding box center [317, 177] width 635 height 248
click at [93, 48] on div "Responses" at bounding box center [99, 46] width 19 height 4
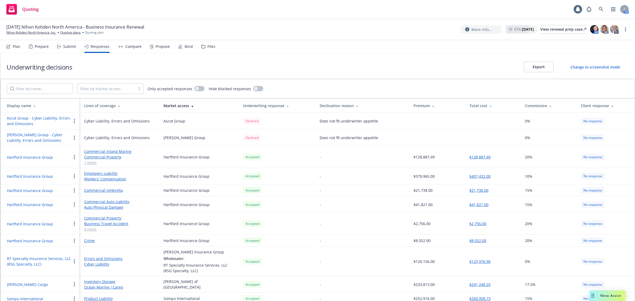
click at [125, 45] on div "Compare" at bounding box center [133, 46] width 16 height 4
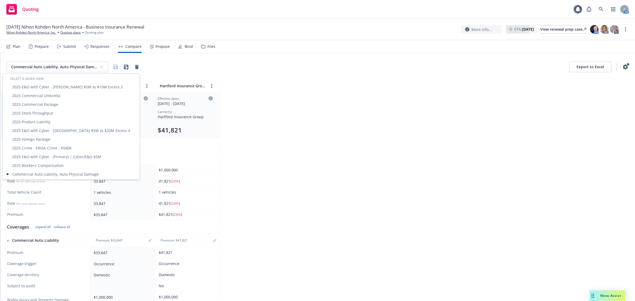
click at [85, 71] on html "Quoting 1 AM [DATE] Nihon Kohden [GEOGRAPHIC_DATA] - Business Insurance Renewal…" at bounding box center [317, 150] width 635 height 301
click at [66, 121] on div "2025 Product Liability" at bounding box center [71, 121] width 135 height 9
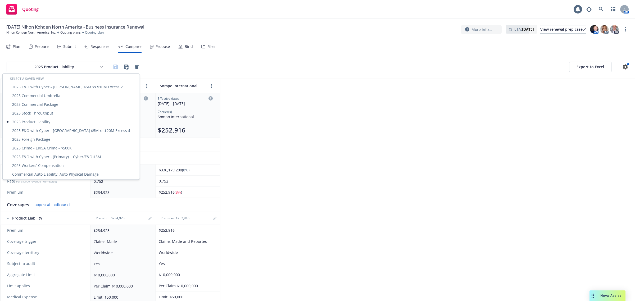
click at [65, 70] on html "Quoting 1 AM [DATE] Nihon Kohden [GEOGRAPHIC_DATA] - Business Insurance Renewal…" at bounding box center [317, 150] width 635 height 301
click at [55, 110] on div "2025 Stock Throughput" at bounding box center [71, 113] width 135 height 9
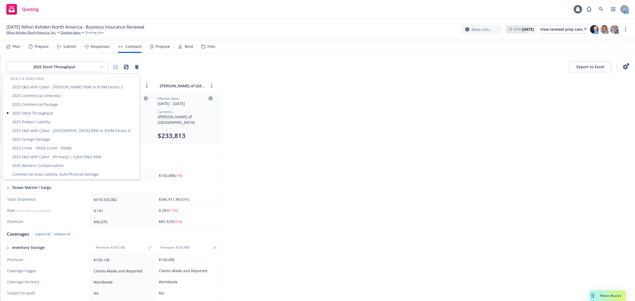
click at [66, 70] on html "Quoting 1 AM [DATE] Nihon Kohden [GEOGRAPHIC_DATA] - Business Insurance Renewal…" at bounding box center [317, 150] width 635 height 301
click at [59, 101] on div "2025 Commercial Package" at bounding box center [71, 104] width 135 height 9
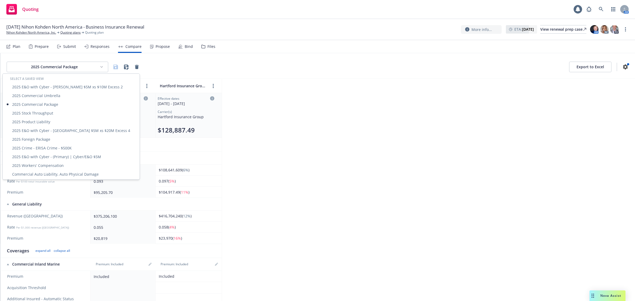
click at [62, 67] on html "Quoting 1 AM [DATE] Nihon Kohden [GEOGRAPHIC_DATA] - Business Insurance Renewal…" at bounding box center [317, 150] width 635 height 301
click at [52, 97] on div "2025 Commercial Umbrella" at bounding box center [71, 95] width 135 height 9
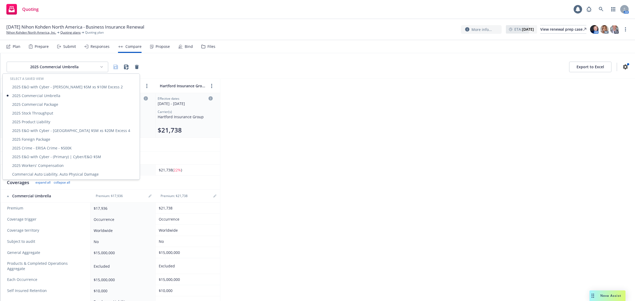
click at [75, 71] on html "Quoting 1 AM [DATE] Nihon Kohden [GEOGRAPHIC_DATA] - Business Insurance Renewal…" at bounding box center [317, 150] width 635 height 301
click at [385, 113] on html "Quoting 1 AM [DATE] Nihon Kohden [GEOGRAPHIC_DATA] - Business Insurance Renewal…" at bounding box center [317, 150] width 635 height 301
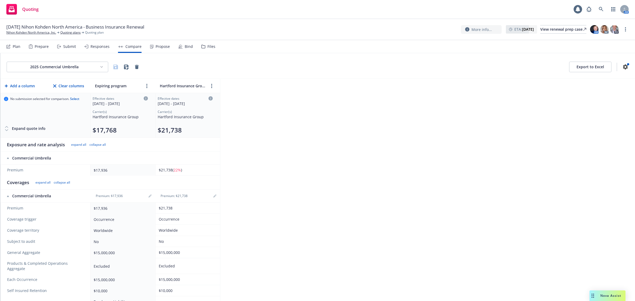
click at [90, 66] on html "Quoting 1 AM [DATE] Nihon Kohden [GEOGRAPHIC_DATA] - Business Insurance Renewal…" at bounding box center [317, 150] width 635 height 301
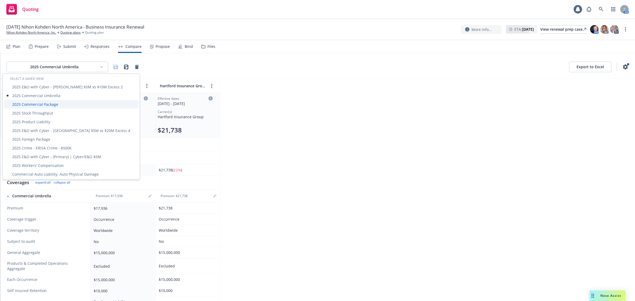
click at [51, 101] on div "2025 Commercial Package" at bounding box center [71, 104] width 135 height 9
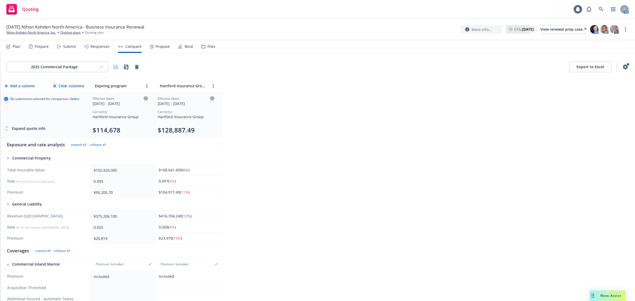
click at [79, 66] on html "Quoting 1 AM [DATE] Nihon Kohden [GEOGRAPHIC_DATA] - Business Insurance Renewal…" at bounding box center [317, 150] width 635 height 301
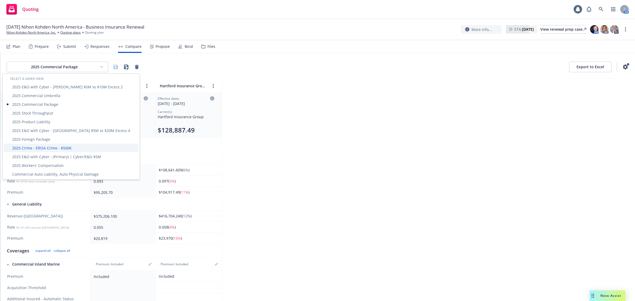
click at [60, 147] on div "2025 Crime - ERISA Crime - $500K" at bounding box center [71, 148] width 135 height 9
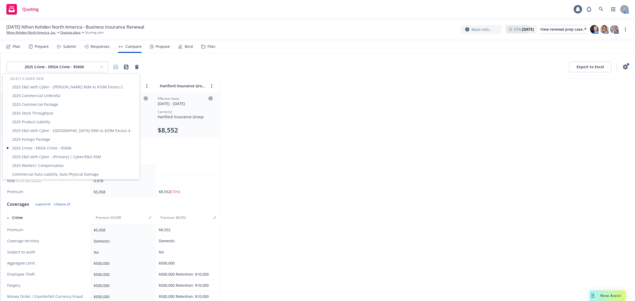
click at [70, 64] on html "Quoting 1 AM [DATE] Nihon Kohden [GEOGRAPHIC_DATA] - Business Insurance Renewal…" at bounding box center [317, 150] width 635 height 301
click at [42, 136] on div "2025 Foreign Package" at bounding box center [71, 139] width 135 height 9
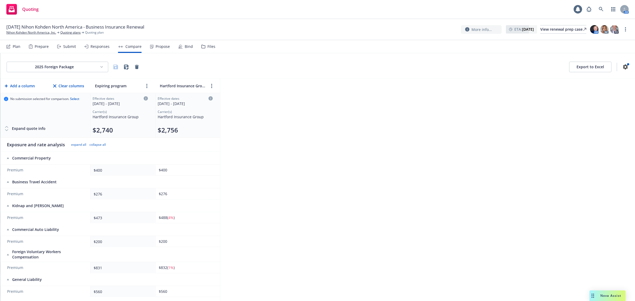
click at [66, 62] on html "Quoting 1 AM [DATE] Nihon Kohden [GEOGRAPHIC_DATA] - Business Insurance Renewal…" at bounding box center [317, 150] width 635 height 301
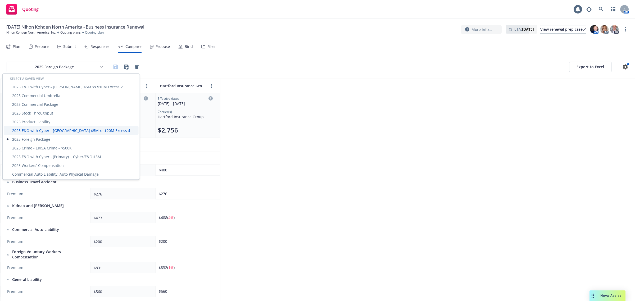
click at [44, 131] on div "2025 E&O with Cyber - [GEOGRAPHIC_DATA] $5M xs $20M Excess 4" at bounding box center [71, 130] width 135 height 9
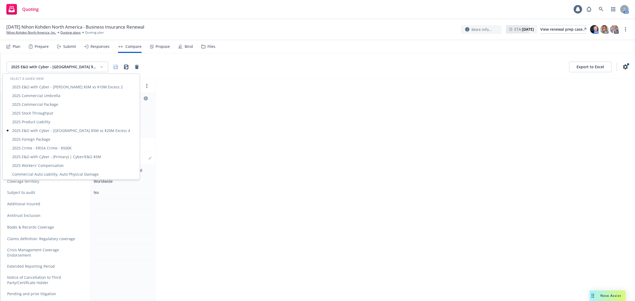
click at [67, 64] on html "Quoting 1 AM [DATE] Nihon Kohden [GEOGRAPHIC_DATA] - Business Insurance Renewal…" at bounding box center [317, 150] width 635 height 301
click at [46, 117] on div "2025 Stock Throughput" at bounding box center [71, 113] width 135 height 9
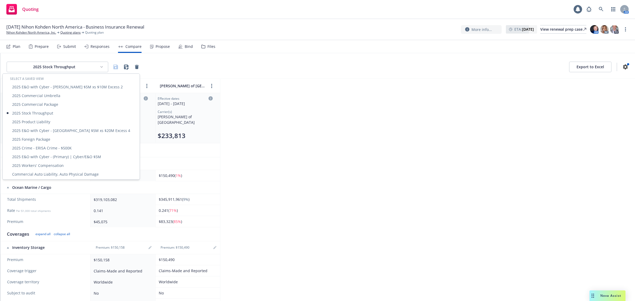
click at [62, 65] on html "Quoting 1 AM [DATE] Nihon Kohden [GEOGRAPHIC_DATA] - Business Insurance Renewal…" at bounding box center [317, 150] width 635 height 301
click at [44, 120] on div "2025 Product Liability" at bounding box center [71, 121] width 135 height 9
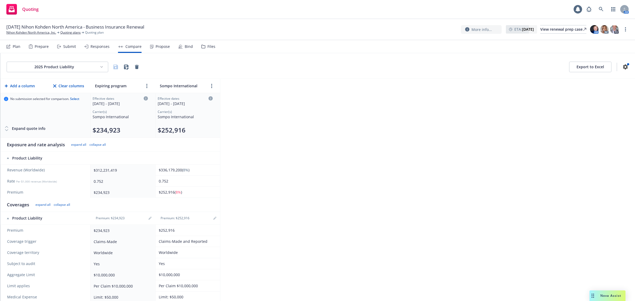
click at [65, 65] on html "Quoting 1 AM [DATE] Nihon Kohden [GEOGRAPHIC_DATA] - Business Insurance Renewal…" at bounding box center [317, 150] width 635 height 301
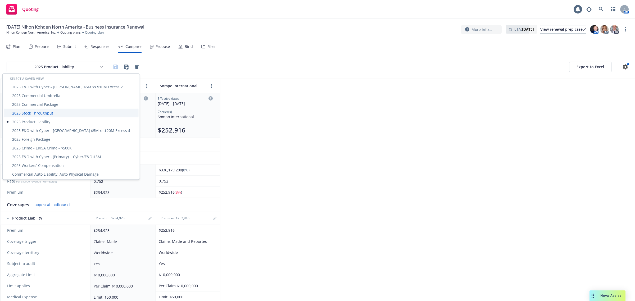
click at [49, 116] on div "2025 Stock Throughput" at bounding box center [71, 113] width 135 height 9
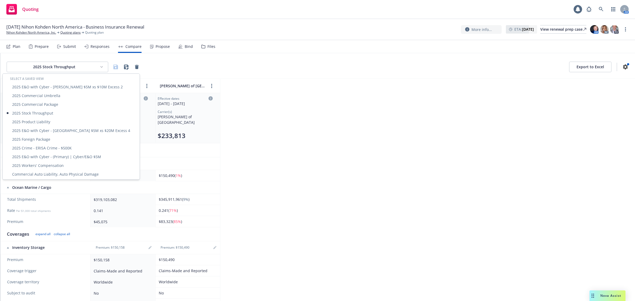
click at [64, 70] on html "Quoting 1 AM [DATE] Nihon Kohden [GEOGRAPHIC_DATA] - Business Insurance Renewal…" at bounding box center [317, 150] width 635 height 301
click at [48, 105] on div "2025 Commercial Package" at bounding box center [71, 104] width 135 height 9
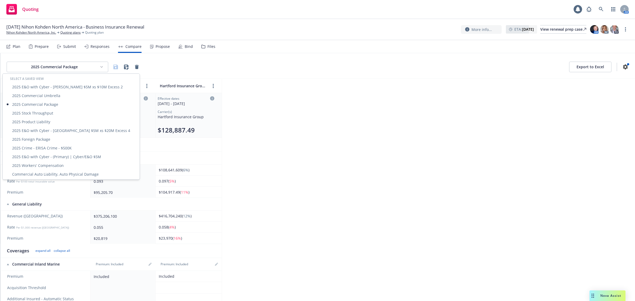
click at [83, 67] on html "Quoting 1 AM [DATE] Nihon Kohden [GEOGRAPHIC_DATA] - Business Insurance Renewal…" at bounding box center [317, 150] width 635 height 301
click at [64, 165] on div "2025 Workers' Compensation" at bounding box center [71, 165] width 135 height 9
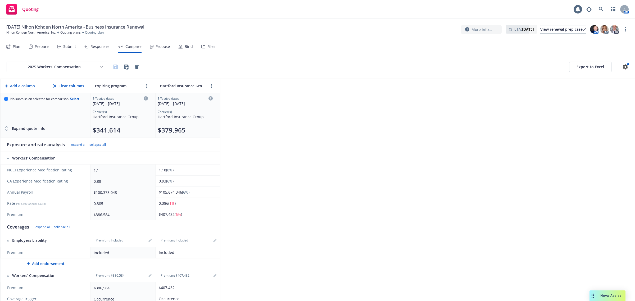
click at [89, 69] on html "Quoting 1 AM [DATE] Nihon Kohden [GEOGRAPHIC_DATA] - Business Insurance Renewal…" at bounding box center [317, 150] width 635 height 301
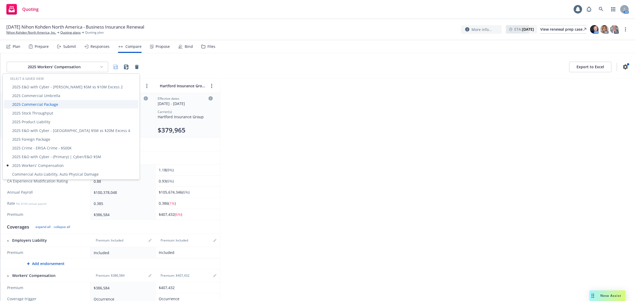
click at [52, 105] on div "2025 Commercial Package" at bounding box center [71, 104] width 135 height 9
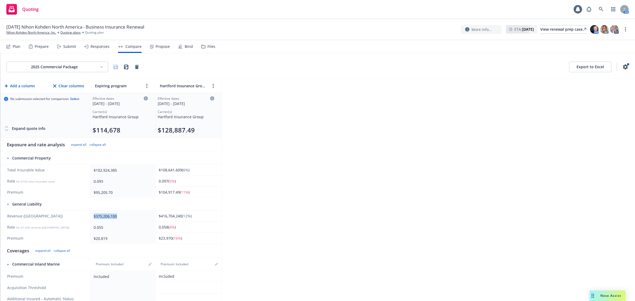
drag, startPoint x: 120, startPoint y: 216, endPoint x: 89, endPoint y: 218, distance: 30.5
click at [89, 218] on tr "Revenue ([GEOGRAPHIC_DATA]) $375,206,100 $416,704,240 ( 12% )" at bounding box center [111, 216] width 221 height 11
click at [392, 143] on div "2025 Commercial Package Export to Excel Add a column Clear columns Expiring pro…" at bounding box center [317, 177] width 635 height 248
click at [216, 158] on th at bounding box center [188, 158] width 66 height 13
drag, startPoint x: 194, startPoint y: 226, endPoint x: 144, endPoint y: 228, distance: 50.3
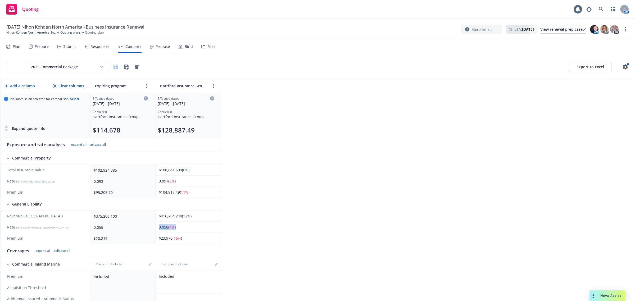
click at [144, 228] on tr "Rate Per $1,000 revenue ([GEOGRAPHIC_DATA]) 0.055 0.058 ( 4% )" at bounding box center [111, 227] width 221 height 11
click at [129, 225] on div "0.055" at bounding box center [122, 228] width 56 height 6
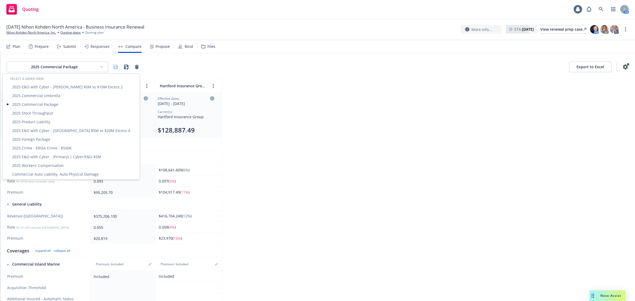
click at [71, 66] on html "Quoting 1 AM [DATE] Nihon Kohden [GEOGRAPHIC_DATA] - Business Insurance Renewal…" at bounding box center [317, 150] width 635 height 301
click at [55, 101] on div "2025 Commercial Package" at bounding box center [71, 104] width 135 height 9
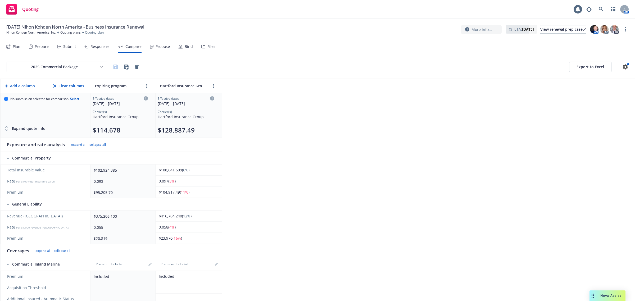
click at [56, 77] on div "2025 Commercial Package Export to Excel" at bounding box center [317, 66] width 635 height 26
click at [55, 71] on html "Quoting 1 AM [DATE] Nihon Kohden [GEOGRAPHIC_DATA] - Business Insurance Renewal…" at bounding box center [317, 150] width 635 height 301
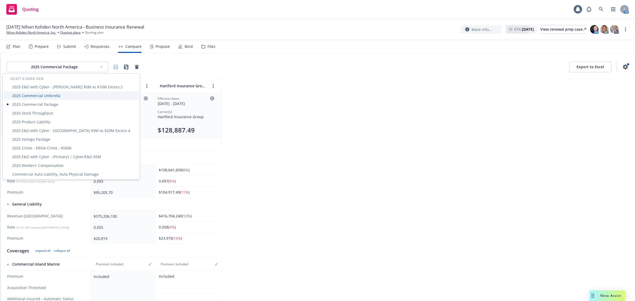
click at [44, 93] on div "2025 Commercial Umbrella" at bounding box center [71, 95] width 135 height 9
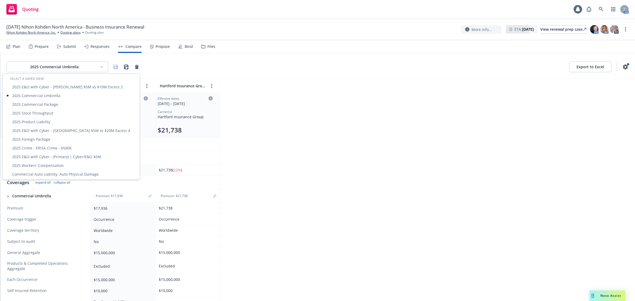
click at [85, 65] on html "Quoting 1 AM [DATE] Nihon Kohden [GEOGRAPHIC_DATA] - Business Insurance Renewal…" at bounding box center [317, 150] width 635 height 301
click at [46, 109] on div "2025 Stock Throughput" at bounding box center [71, 113] width 135 height 9
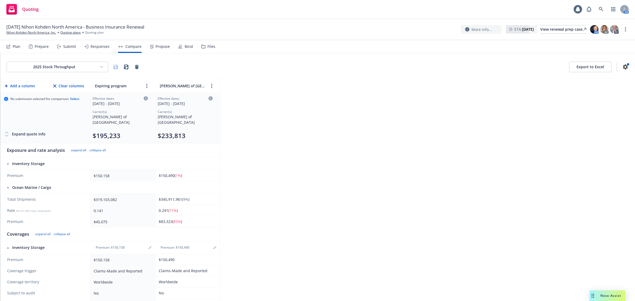
click at [67, 64] on html "Quoting 1 AM [DATE] Nihon Kohden [GEOGRAPHIC_DATA] - Business Insurance Renewal…" at bounding box center [317, 150] width 635 height 301
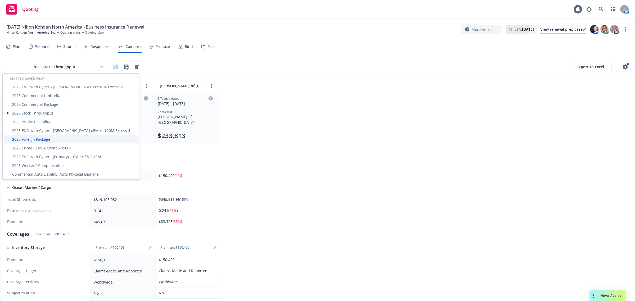
click at [46, 141] on div "2025 Foreign Package" at bounding box center [71, 139] width 135 height 9
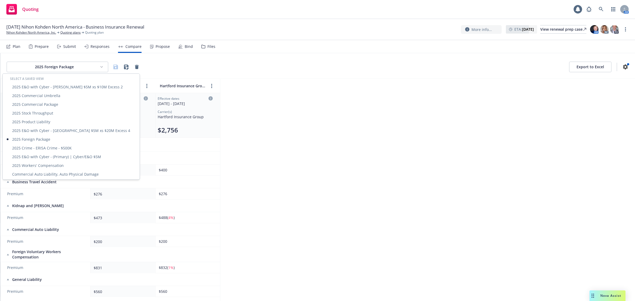
click at [62, 65] on html "Quoting 1 AM [DATE] Nihon Kohden [GEOGRAPHIC_DATA] - Business Insurance Renewal…" at bounding box center [317, 150] width 635 height 301
click at [56, 165] on div "2025 Workers' Compensation" at bounding box center [71, 165] width 135 height 9
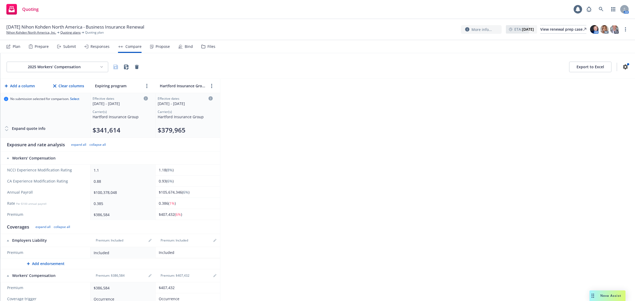
click at [51, 68] on html "Quoting 1 AM [DATE] Nihon Kohden [GEOGRAPHIC_DATA] - Business Insurance Renewal…" at bounding box center [317, 150] width 635 height 301
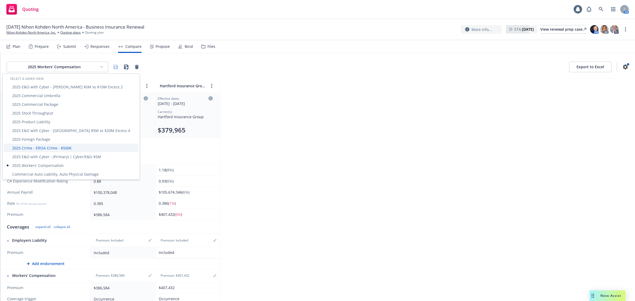
click at [45, 148] on div "2025 Crime - ERISA Crime - $500K" at bounding box center [71, 148] width 135 height 9
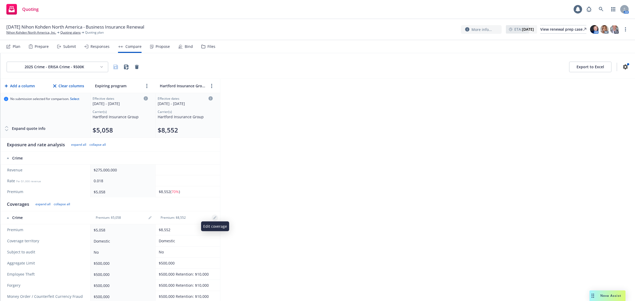
click at [216, 218] on link "editPencil" at bounding box center [215, 218] width 6 height 6
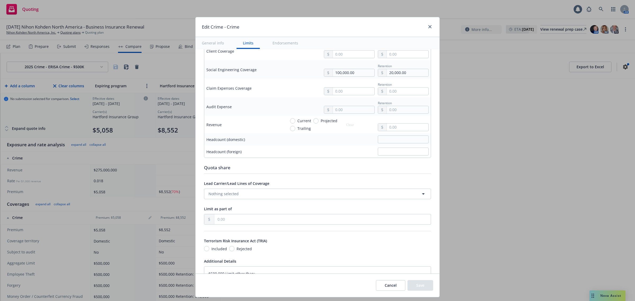
scroll to position [312, 0]
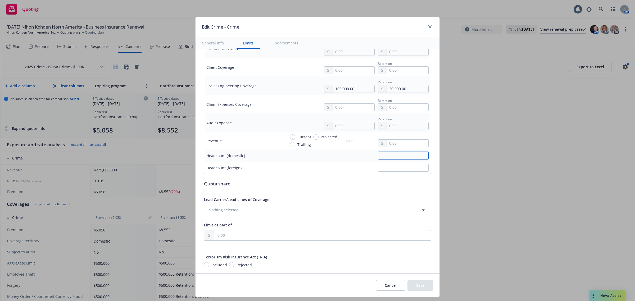
click at [398, 159] on input "text" at bounding box center [403, 156] width 51 height 8
type textarea "x"
type input "1"
type textarea "x"
type input "15"
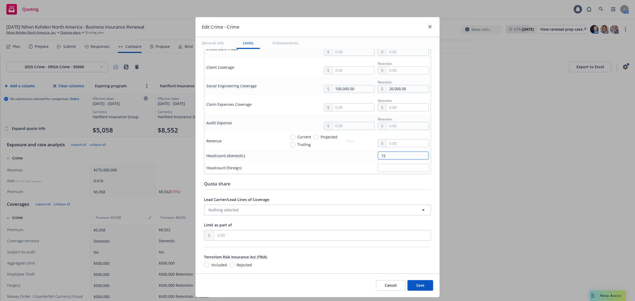
type textarea "x"
type input "157"
type textarea "x"
type input "1572"
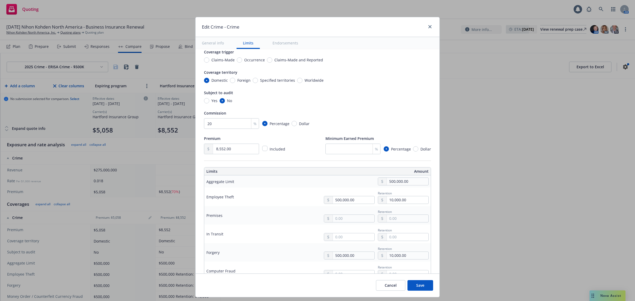
scroll to position [170, 0]
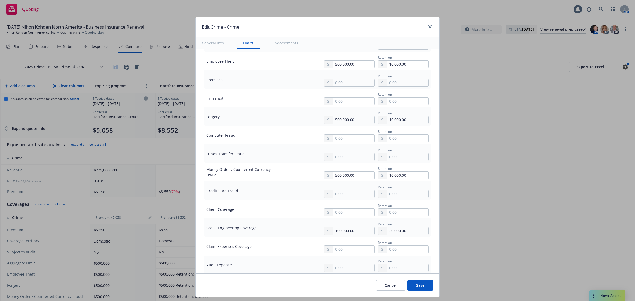
click at [422, 288] on button "Save" at bounding box center [420, 285] width 26 height 11
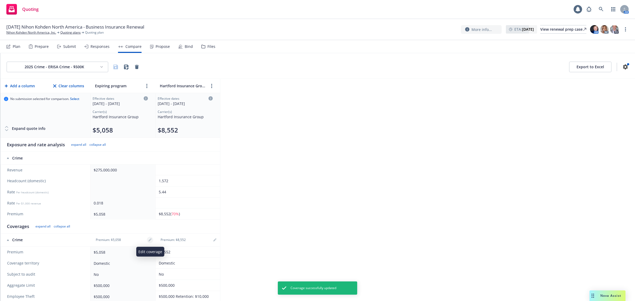
click at [150, 241] on icon "editPencil" at bounding box center [149, 240] width 3 height 3
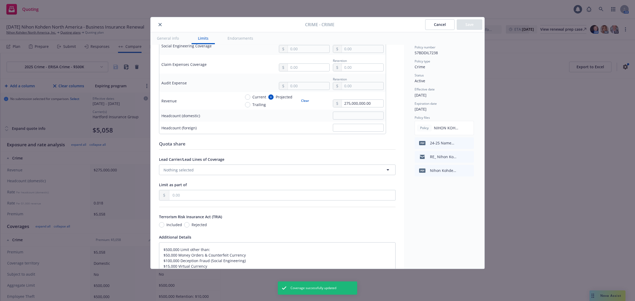
scroll to position [317, 0]
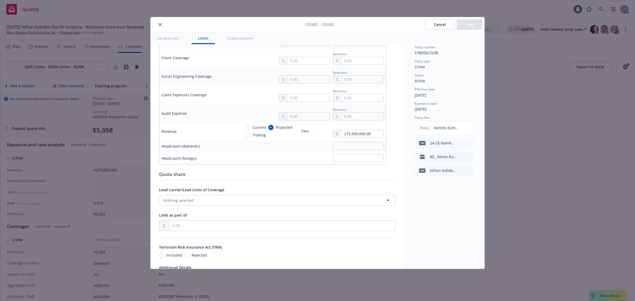
click at [308, 133] on button "Clear" at bounding box center [305, 131] width 14 height 7
type textarea "x"
radio input "false"
click at [356, 144] on input "text" at bounding box center [358, 146] width 51 height 8
drag, startPoint x: 376, startPoint y: 137, endPoint x: 314, endPoint y: 140, distance: 61.5
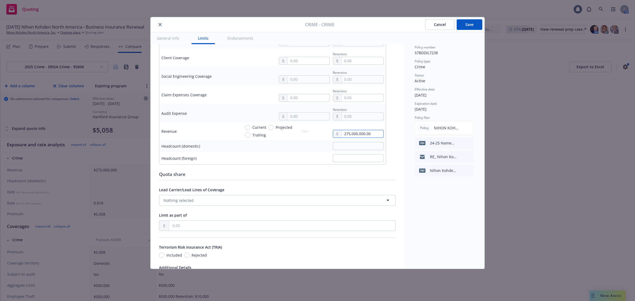
click at [307, 136] on div "Current Projected Trailing Clear 275,000,000.00" at bounding box center [312, 131] width 143 height 13
type textarea "x"
click at [339, 150] on input "text" at bounding box center [358, 146] width 51 height 8
type textarea "x"
type input "7"
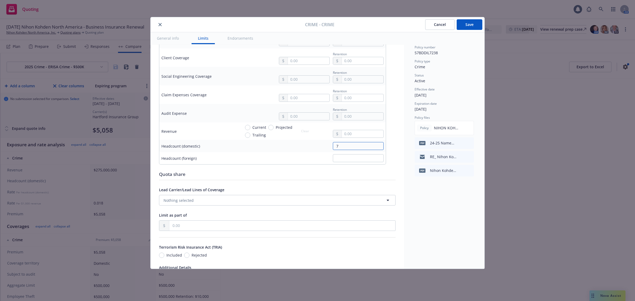
type textarea "x"
type input "74"
type textarea "x"
click at [474, 23] on button "Save" at bounding box center [470, 24] width 26 height 11
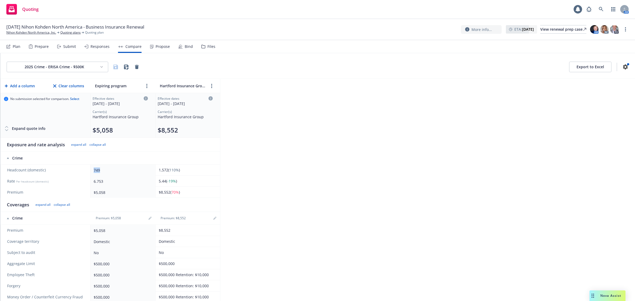
drag, startPoint x: 101, startPoint y: 168, endPoint x: 93, endPoint y: 170, distance: 8.8
click at [93, 170] on td "749" at bounding box center [122, 170] width 65 height 11
click at [288, 190] on div "2025 Crime - ERISA Crime - $500K Export to Excel Add a column Clear columns Exp…" at bounding box center [317, 177] width 635 height 248
click at [95, 67] on html "Quoting 1 AM [DATE] Nihon Kohden [GEOGRAPHIC_DATA] - Business Insurance Renewal…" at bounding box center [317, 150] width 635 height 301
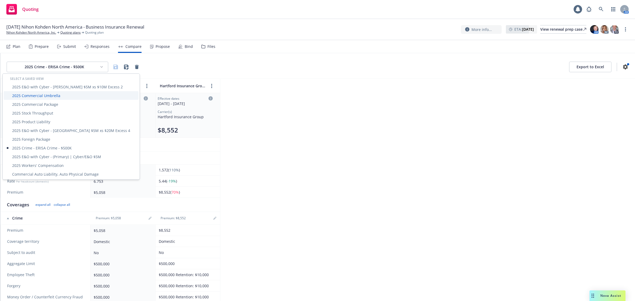
click at [52, 97] on div "2025 Commercial Umbrella" at bounding box center [71, 95] width 135 height 9
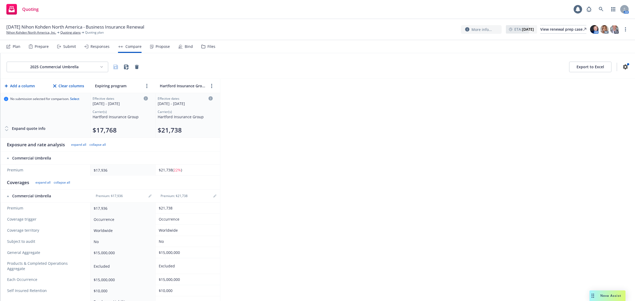
click at [57, 69] on html "Quoting 1 AM [DATE] Nihon Kohden [GEOGRAPHIC_DATA] - Business Insurance Renewal…" at bounding box center [317, 150] width 635 height 301
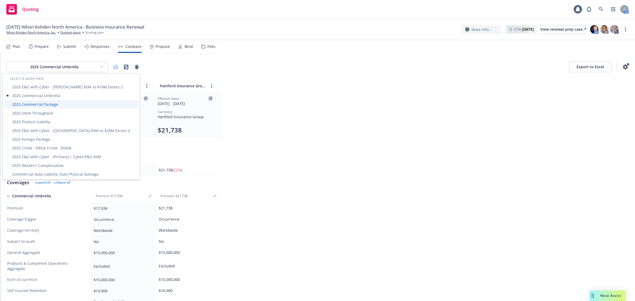
click at [47, 103] on div "2025 Commercial Package" at bounding box center [71, 104] width 135 height 9
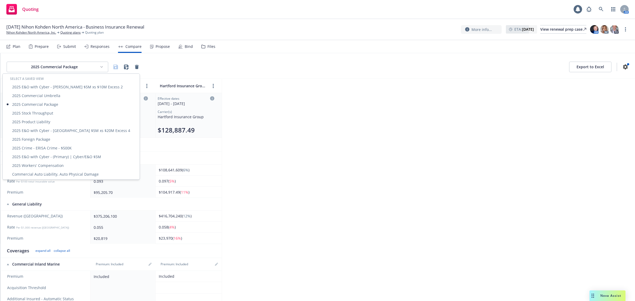
click at [73, 64] on html "Quoting 1 AM [DATE] Nihon Kohden [GEOGRAPHIC_DATA] - Business Insurance Renewal…" at bounding box center [317, 150] width 635 height 301
click at [298, 137] on html "Quoting 1 AM [DATE] Nihon Kohden [GEOGRAPHIC_DATA] - Business Insurance Renewal…" at bounding box center [317, 150] width 635 height 301
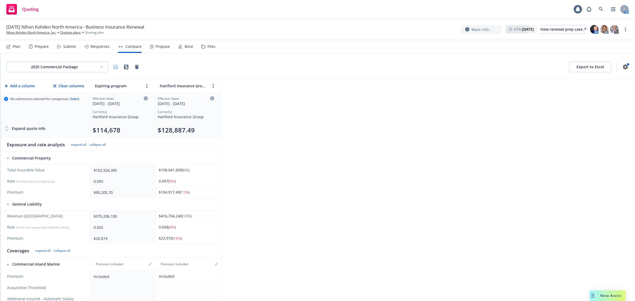
click at [382, 106] on div "2025 Commercial Package Export to Excel Add a column Clear columns Expiring pro…" at bounding box center [317, 177] width 635 height 248
click at [298, 144] on div "2025 Commercial Package Export to Excel Add a column Clear columns Expiring pro…" at bounding box center [317, 177] width 635 height 248
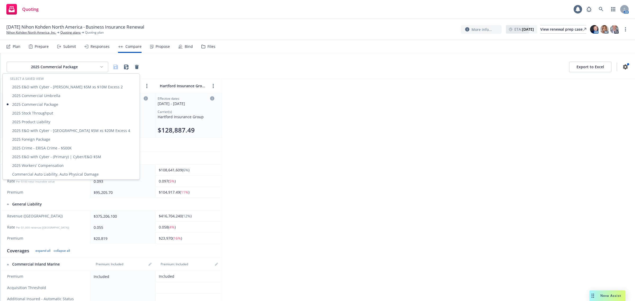
click at [75, 69] on html "Quoting 1 AM [DATE] Nihon Kohden [GEOGRAPHIC_DATA] - Business Insurance Renewal…" at bounding box center [317, 150] width 635 height 301
click at [43, 112] on div "2025 Stock Throughput" at bounding box center [71, 113] width 135 height 9
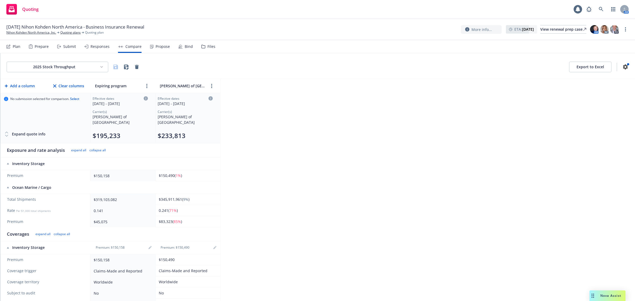
click at [63, 66] on html "Quoting 1 AM [DATE] Nihon Kohden [GEOGRAPHIC_DATA] - Business Insurance Renewal…" at bounding box center [317, 150] width 635 height 301
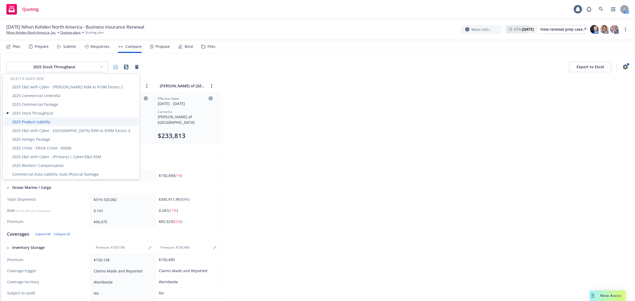
click at [44, 121] on div "2025 Product Liability" at bounding box center [71, 121] width 135 height 9
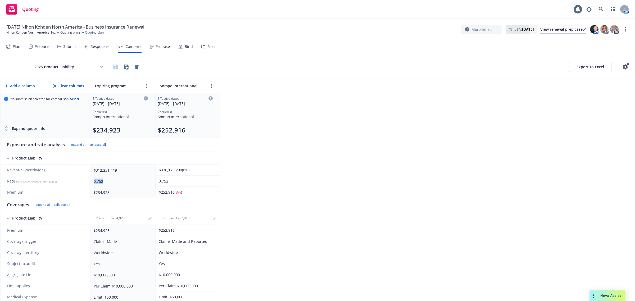
drag, startPoint x: 118, startPoint y: 179, endPoint x: 70, endPoint y: 176, distance: 48.0
click at [70, 176] on tr "Rate Per $1,000 revenue (Worldwide) 0.752 0.752" at bounding box center [111, 181] width 220 height 11
click at [294, 160] on div "2025 Product Liability Export to Excel Add a column Clear columns Expiring prog…" at bounding box center [317, 177] width 635 height 248
click at [152, 220] on link "editPencil" at bounding box center [150, 218] width 6 height 6
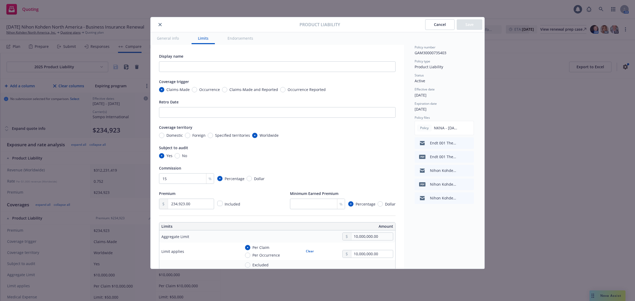
click at [256, 90] on span "Claims-Made and Reported" at bounding box center [253, 90] width 49 height 6
click at [227, 90] on input "Claims-Made and Reported" at bounding box center [224, 89] width 5 height 5
click at [469, 25] on button "Save" at bounding box center [470, 24] width 26 height 11
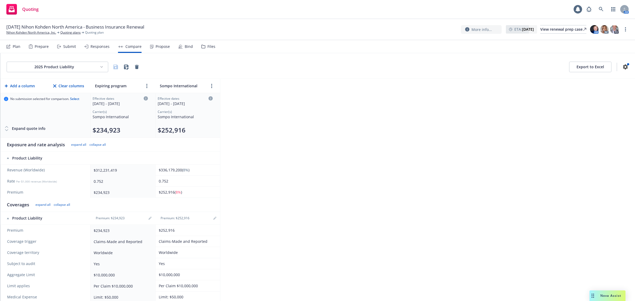
click at [68, 46] on div "Submit" at bounding box center [69, 46] width 13 height 4
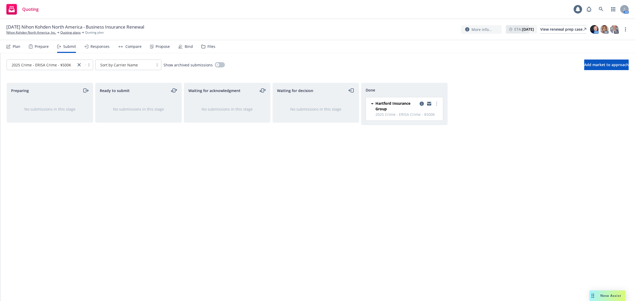
click at [97, 46] on div "Responses" at bounding box center [99, 46] width 19 height 4
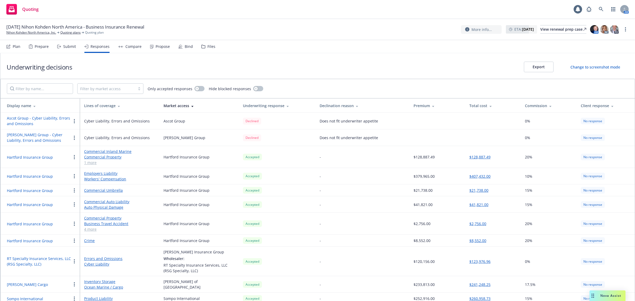
click at [69, 50] on div "Submit" at bounding box center [66, 46] width 19 height 13
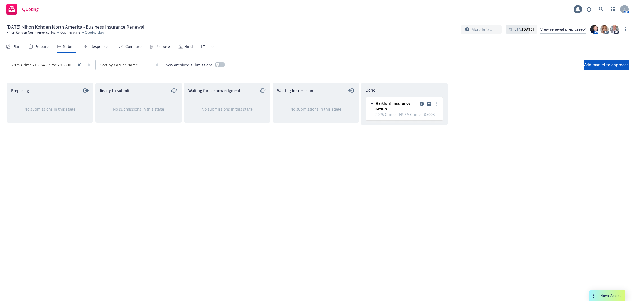
click at [188, 48] on div "Bind" at bounding box center [189, 46] width 8 height 4
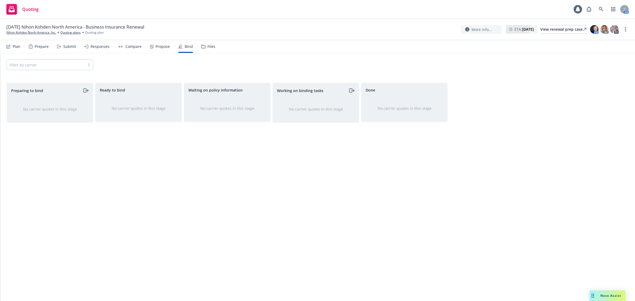
click at [207, 46] on div "Files" at bounding box center [211, 46] width 8 height 4
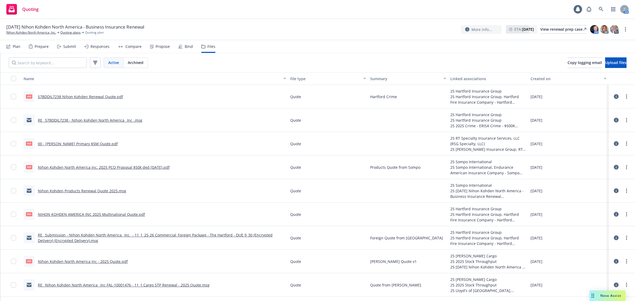
click at [159, 48] on div "Propose" at bounding box center [163, 46] width 14 height 4
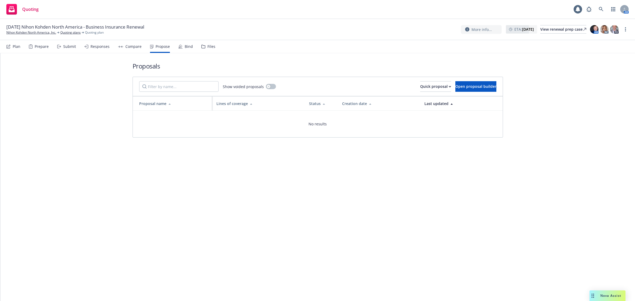
click at [128, 46] on div "Compare" at bounding box center [133, 46] width 16 height 4
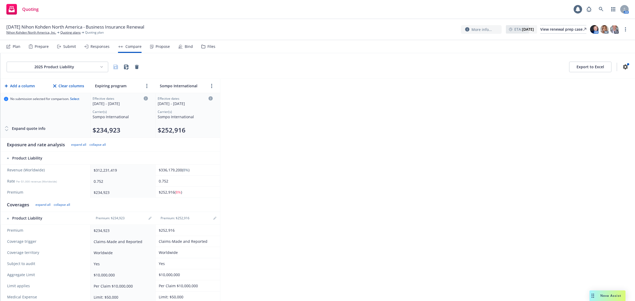
click at [97, 44] on div "Responses" at bounding box center [99, 46] width 19 height 4
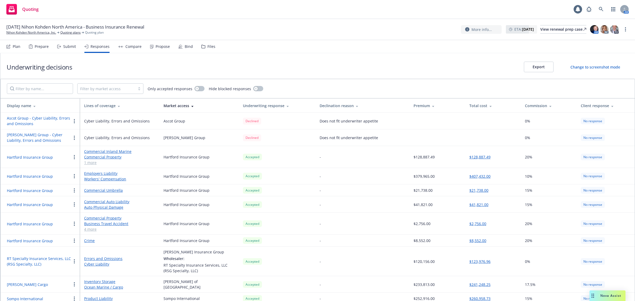
click at [68, 51] on div "Submit" at bounding box center [66, 46] width 19 height 13
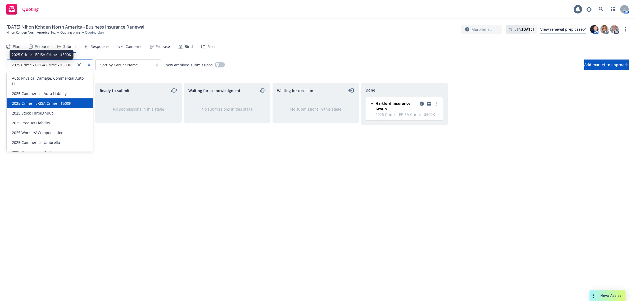
click at [63, 67] on span "2025 Crime - ERISA Crime - $500K" at bounding box center [42, 65] width 60 height 6
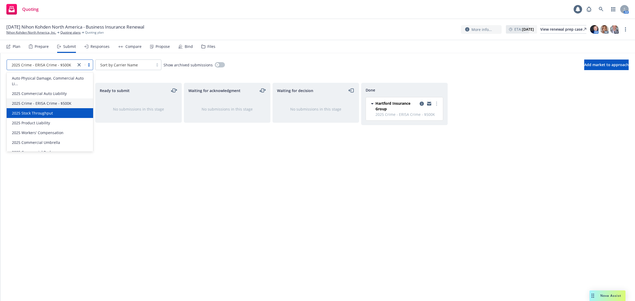
click at [51, 116] on div "2025 Stock Throughput" at bounding box center [50, 113] width 87 height 10
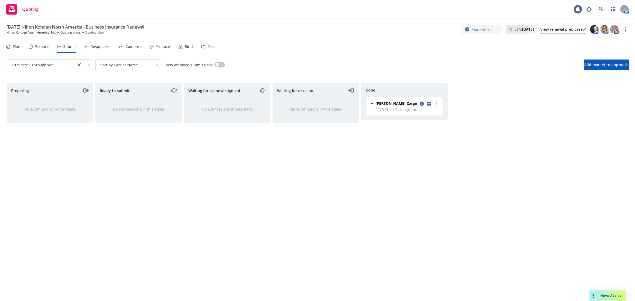
click at [103, 48] on div "Responses" at bounding box center [99, 46] width 19 height 4
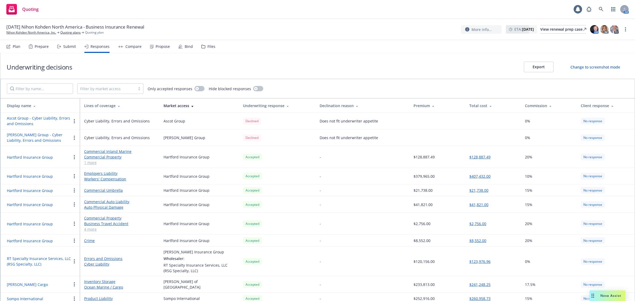
click at [143, 47] on div "Plan Prepare Submit Responses Compare Propose Bind Files" at bounding box center [110, 46] width 209 height 13
click at [130, 46] on div "Compare" at bounding box center [133, 46] width 16 height 4
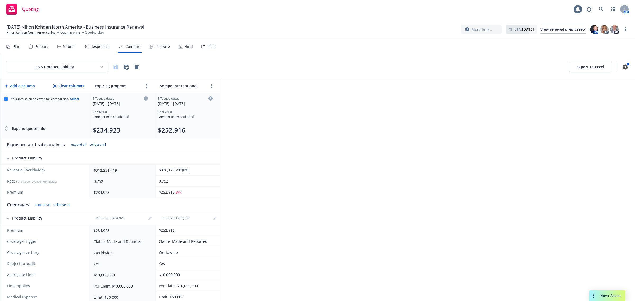
click at [63, 66] on html "Quoting AM [DATE] Nihon Kohden North America - Business Insurance Renewal Nihon…" at bounding box center [317, 150] width 635 height 301
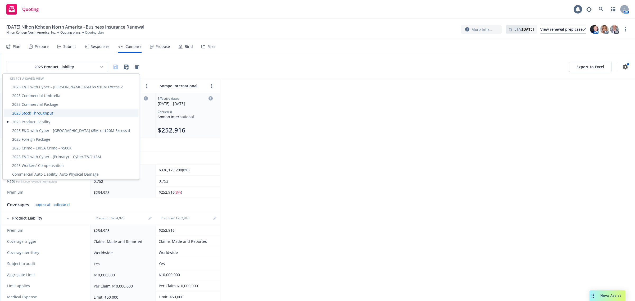
click at [53, 113] on div "2025 Stock Throughput" at bounding box center [71, 113] width 135 height 9
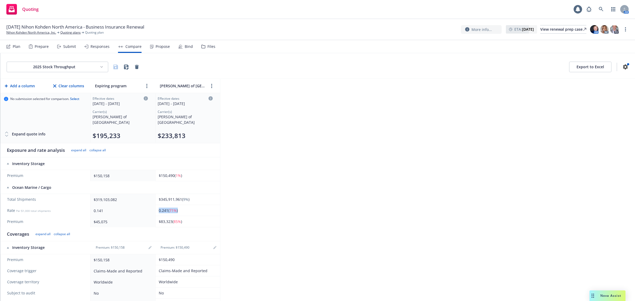
drag, startPoint x: 182, startPoint y: 207, endPoint x: 153, endPoint y: 209, distance: 29.2
click at [151, 207] on tr "Rate Per $1,000 total shipments 0.141 0.241 ( 71% )" at bounding box center [111, 210] width 220 height 11
click at [310, 215] on div "2025 Stock Throughput Export to Excel Add a column Clear columns Expiring progr…" at bounding box center [317, 177] width 635 height 248
click at [182, 219] on span "$83,323 ( 85% )" at bounding box center [170, 221] width 23 height 5
click at [446, 102] on div "2025 Stock Throughput Export to Excel Add a column Clear columns Expiring progr…" at bounding box center [317, 177] width 635 height 248
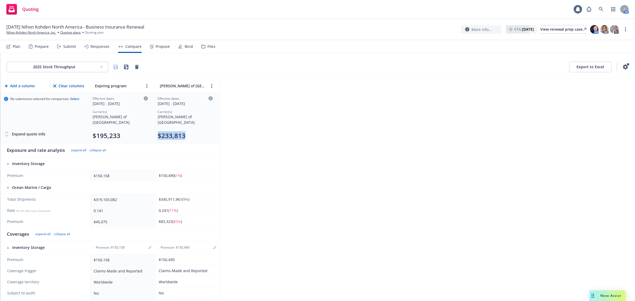
drag, startPoint x: 188, startPoint y: 128, endPoint x: 158, endPoint y: 130, distance: 30.0
click at [158, 132] on div "$233,813" at bounding box center [185, 136] width 55 height 8
click at [208, 132] on div "$233,813" at bounding box center [185, 136] width 55 height 8
drag, startPoint x: 201, startPoint y: 132, endPoint x: 156, endPoint y: 132, distance: 44.2
click at [156, 132] on td "Effective dates [DATE] - [DATE] Carrier(s) [PERSON_NAME] of London $233,813" at bounding box center [187, 118] width 65 height 50
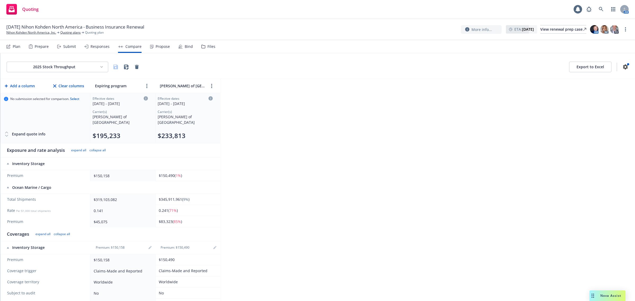
click at [260, 137] on div "2025 Stock Throughput Export to Excel Add a column Clear columns Expiring progr…" at bounding box center [317, 177] width 635 height 248
click at [148, 244] on link "editPencil" at bounding box center [150, 247] width 6 height 6
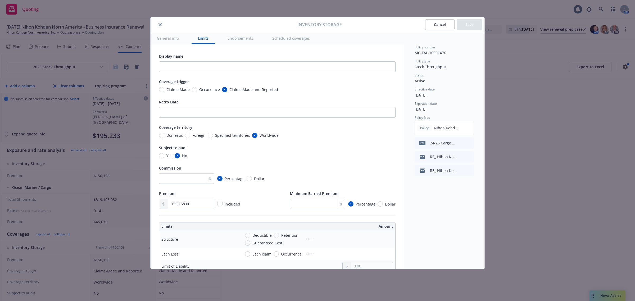
click at [200, 87] on span "Occurrence" at bounding box center [209, 90] width 21 height 6
click at [197, 87] on input "Occurrence" at bounding box center [194, 89] width 5 height 5
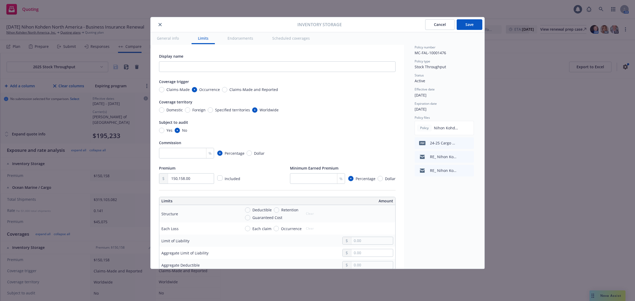
click at [473, 26] on button "Save" at bounding box center [470, 24] width 26 height 11
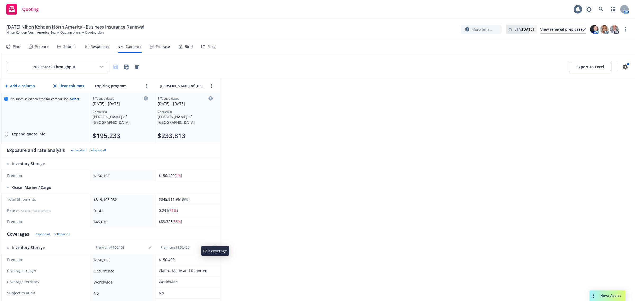
click at [212, 244] on link "editPencil" at bounding box center [215, 247] width 6 height 6
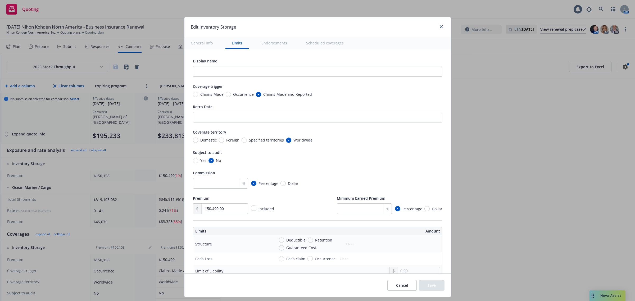
click at [237, 93] on span "Occurrence" at bounding box center [243, 95] width 21 height 6
click at [231, 93] on input "Occurrence" at bounding box center [228, 94] width 5 height 5
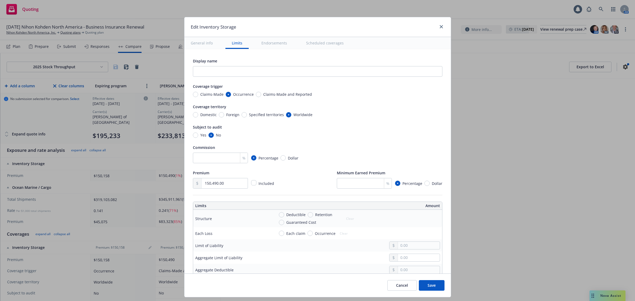
click at [442, 284] on button "Save" at bounding box center [432, 285] width 26 height 11
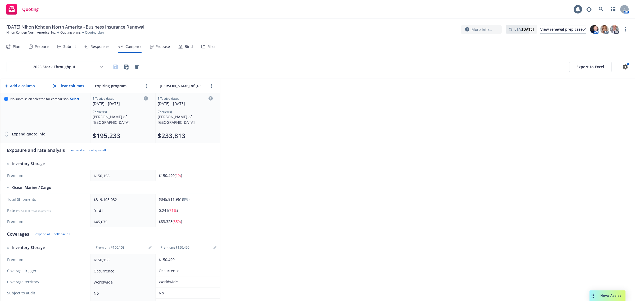
click at [88, 50] on div "Responses" at bounding box center [96, 46] width 25 height 13
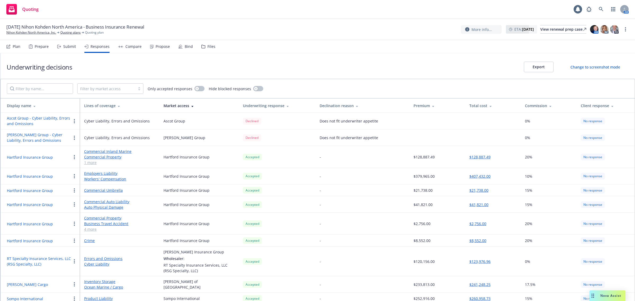
click at [63, 49] on div "Submit" at bounding box center [66, 46] width 19 height 13
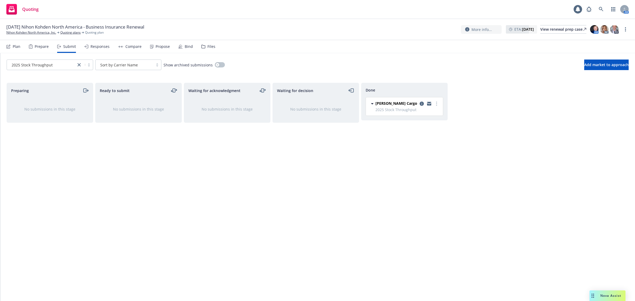
click at [46, 47] on div "Prepare" at bounding box center [42, 46] width 14 height 4
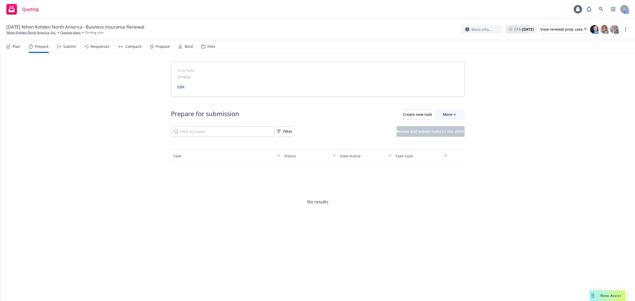
click at [15, 46] on div "Plan" at bounding box center [17, 46] width 8 height 4
